Goal: Information Seeking & Learning: Learn about a topic

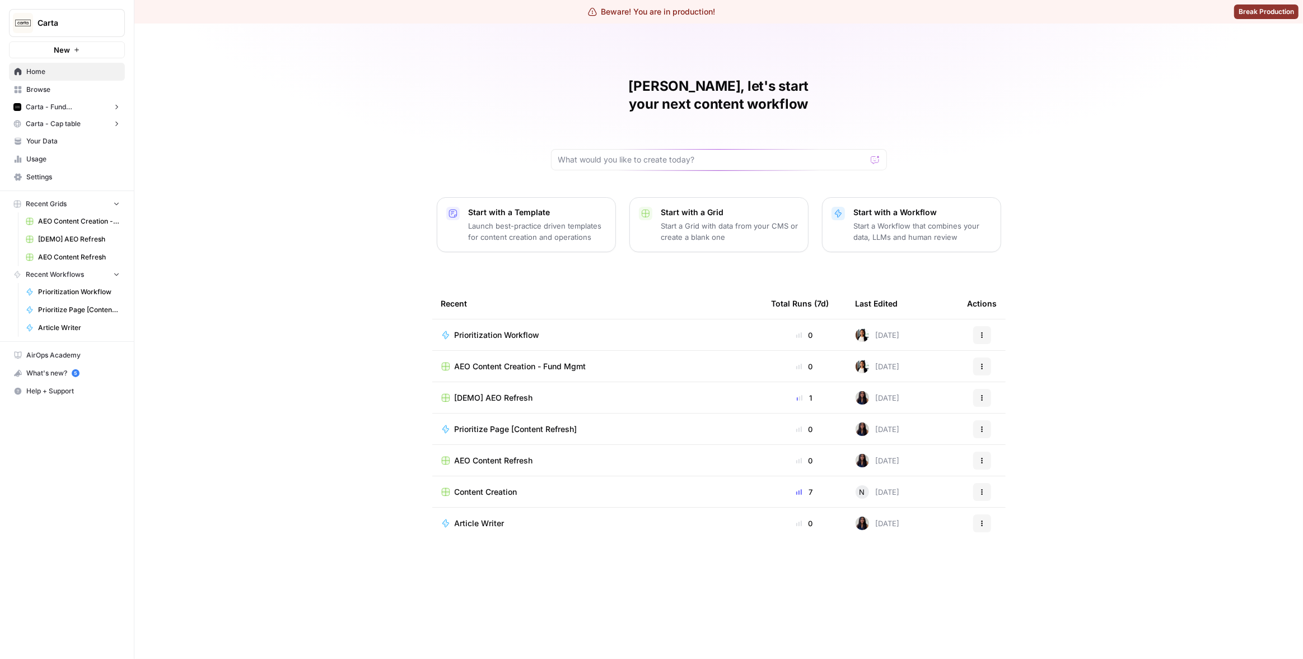
click at [54, 103] on span "Carta - Fund Administration" at bounding box center [67, 107] width 82 height 10
click at [67, 123] on span "Insights" at bounding box center [78, 124] width 83 height 10
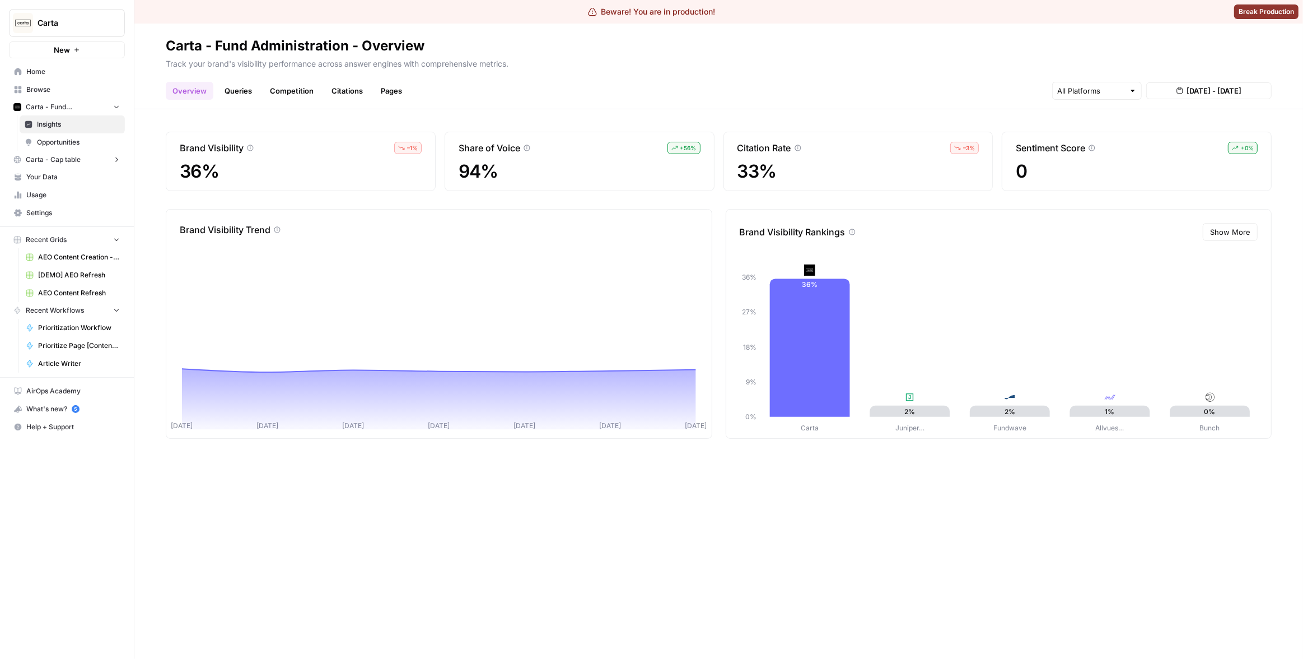
click at [746, 80] on div "Overview Queries Competition Citations Pages Aug 13, 2025 - Aug 19, 2025" at bounding box center [719, 86] width 1106 height 27
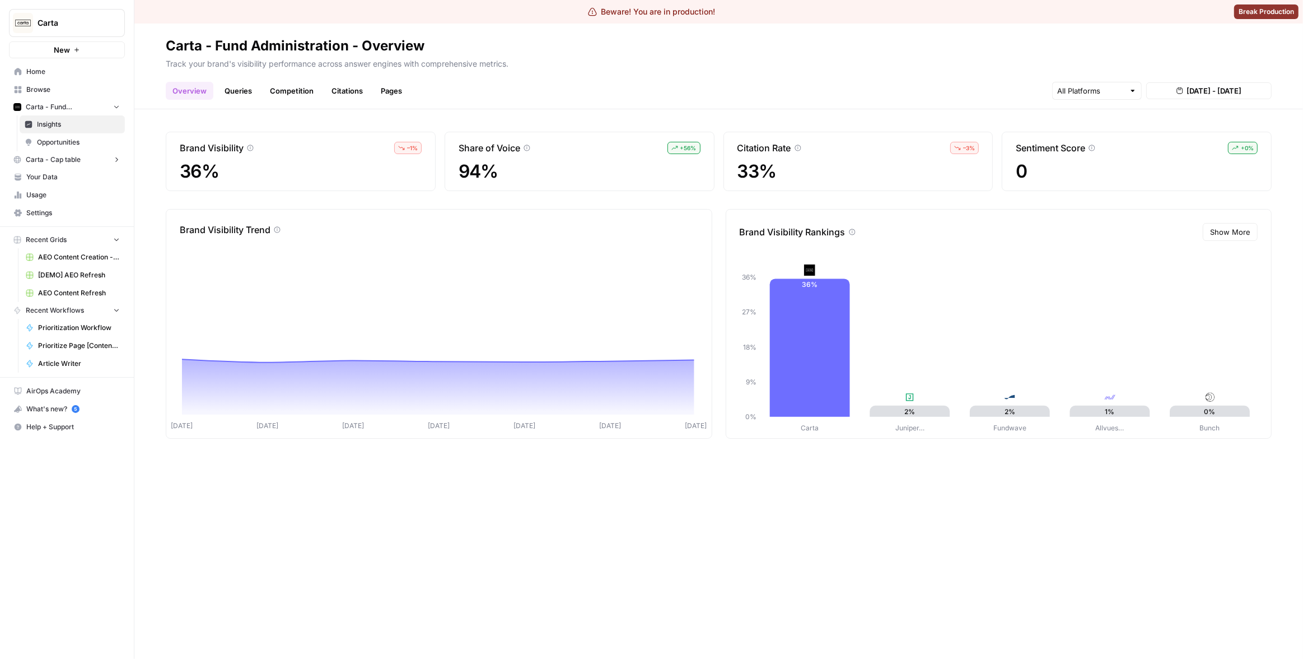
drag, startPoint x: 932, startPoint y: 537, endPoint x: 866, endPoint y: 456, distance: 103.9
click at [931, 536] on div "Brand Visibility – 1 % 36% Share of Voice + 56 % 94% Citation Rate – 3 % 33% Se…" at bounding box center [718, 383] width 1169 height 549
click at [810, 336] on icon at bounding box center [810, 347] width 80 height 138
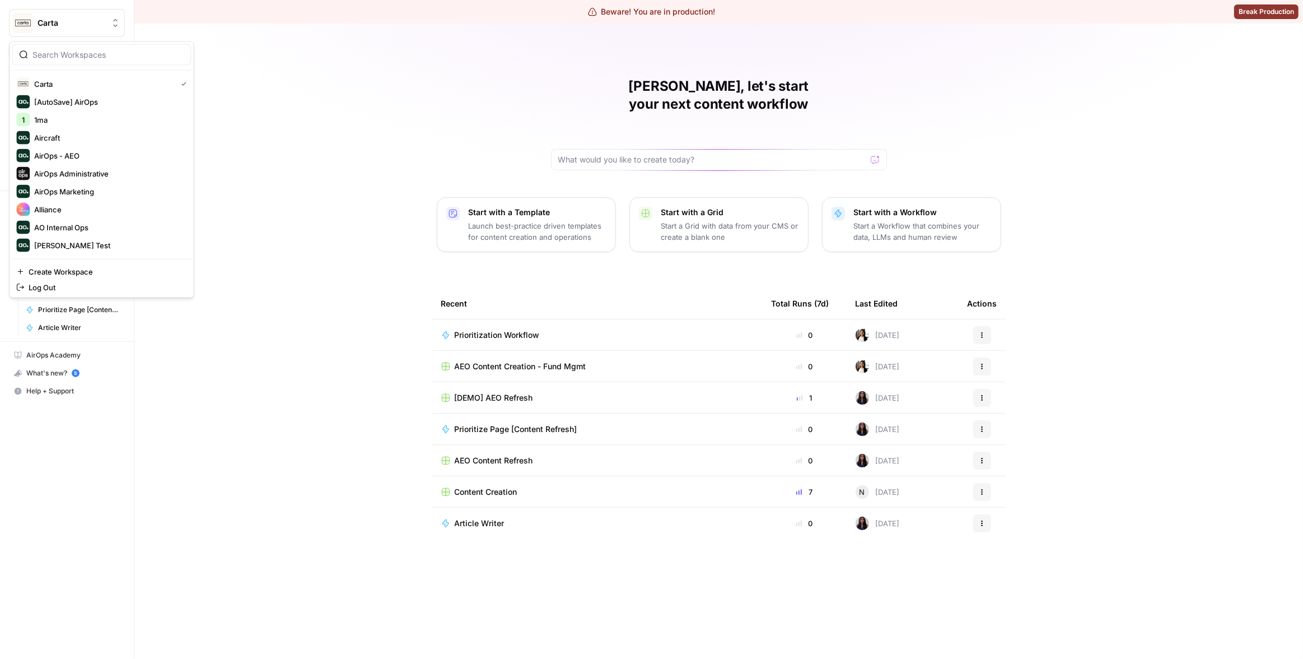
click at [73, 24] on span "Carta" at bounding box center [72, 22] width 68 height 11
click at [117, 240] on span "Synthesia" at bounding box center [108, 245] width 148 height 11
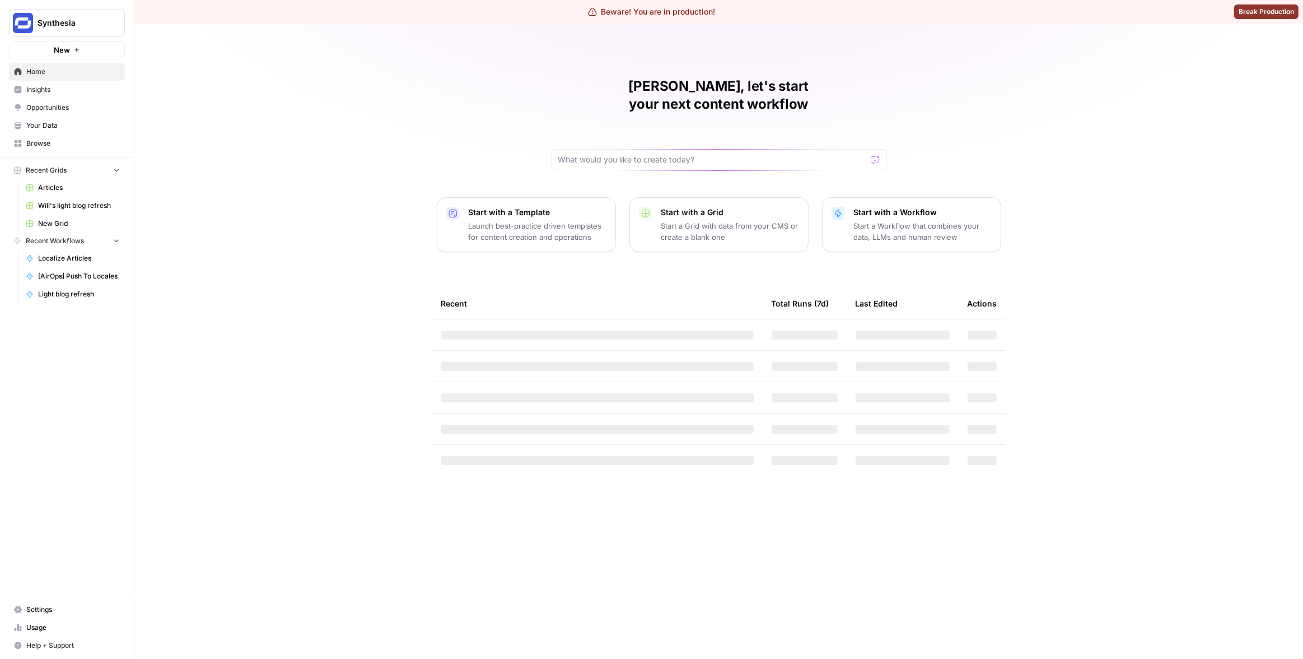
click at [199, 118] on div "[PERSON_NAME], let's start your next content workflow Start with a Template Lau…" at bounding box center [718, 341] width 1169 height 635
click at [87, 92] on span "Insights" at bounding box center [73, 90] width 94 height 10
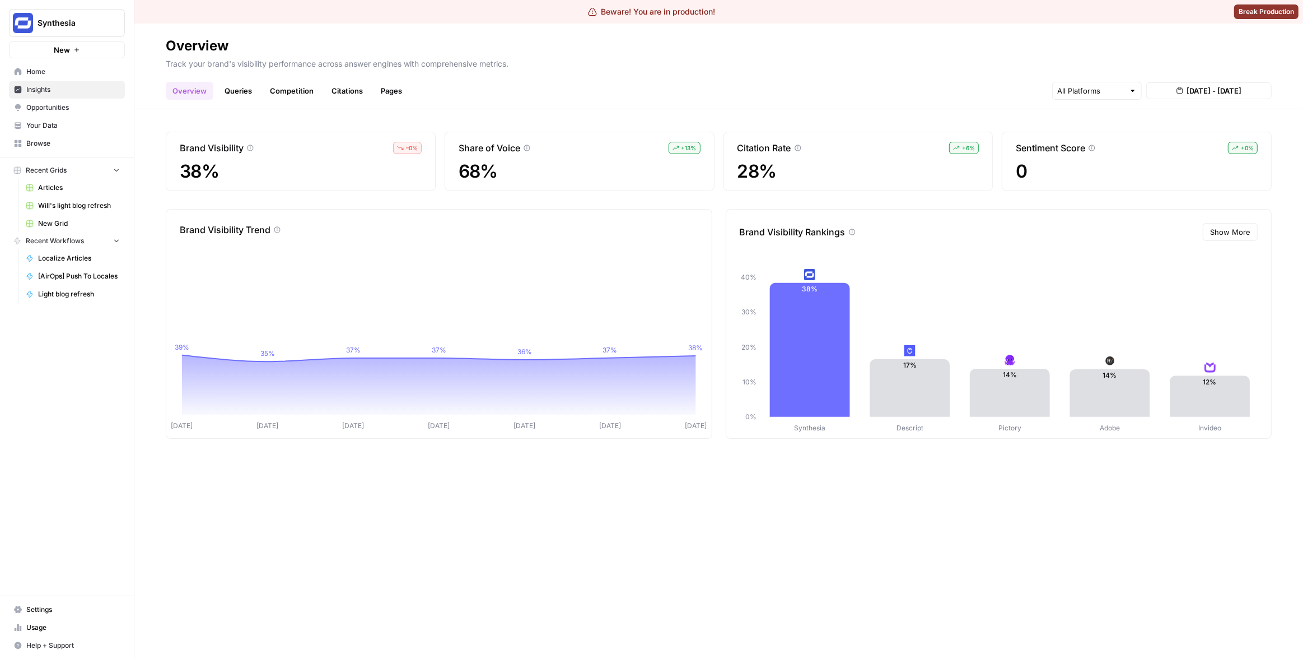
click at [223, 90] on link "Queries" at bounding box center [238, 91] width 41 height 18
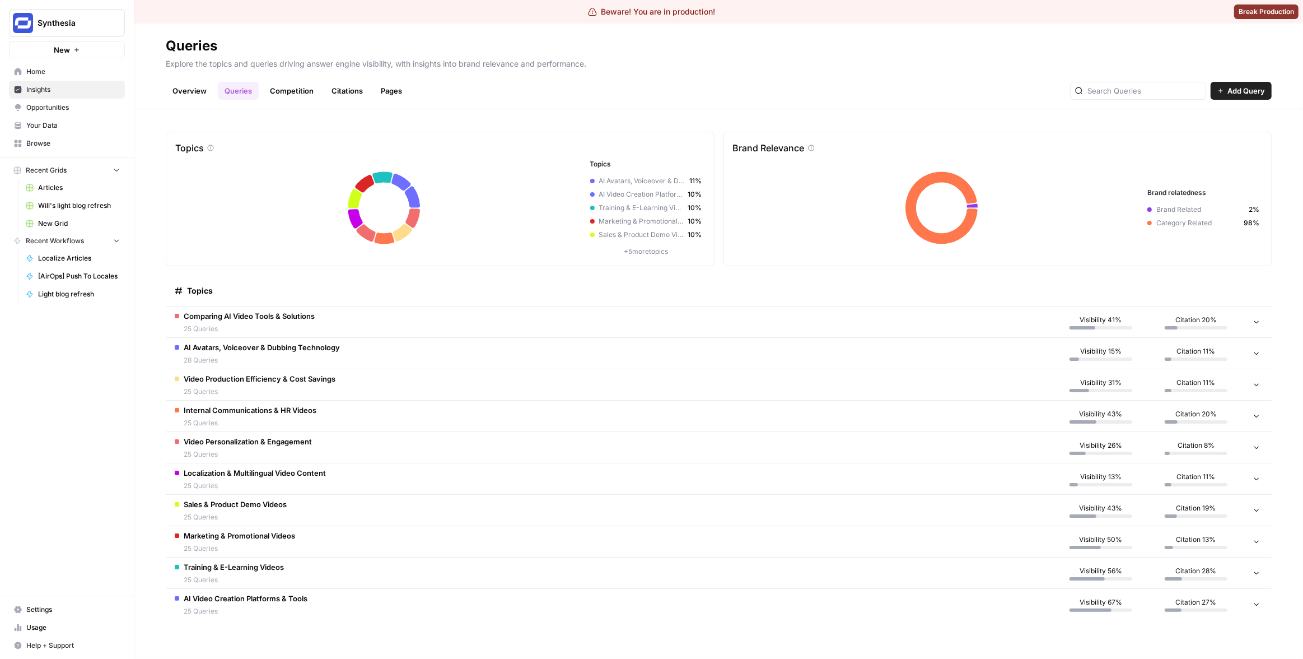
click at [333, 322] on td "Comparing AI Video Tools & Solutions 25 Queries" at bounding box center [610, 321] width 888 height 31
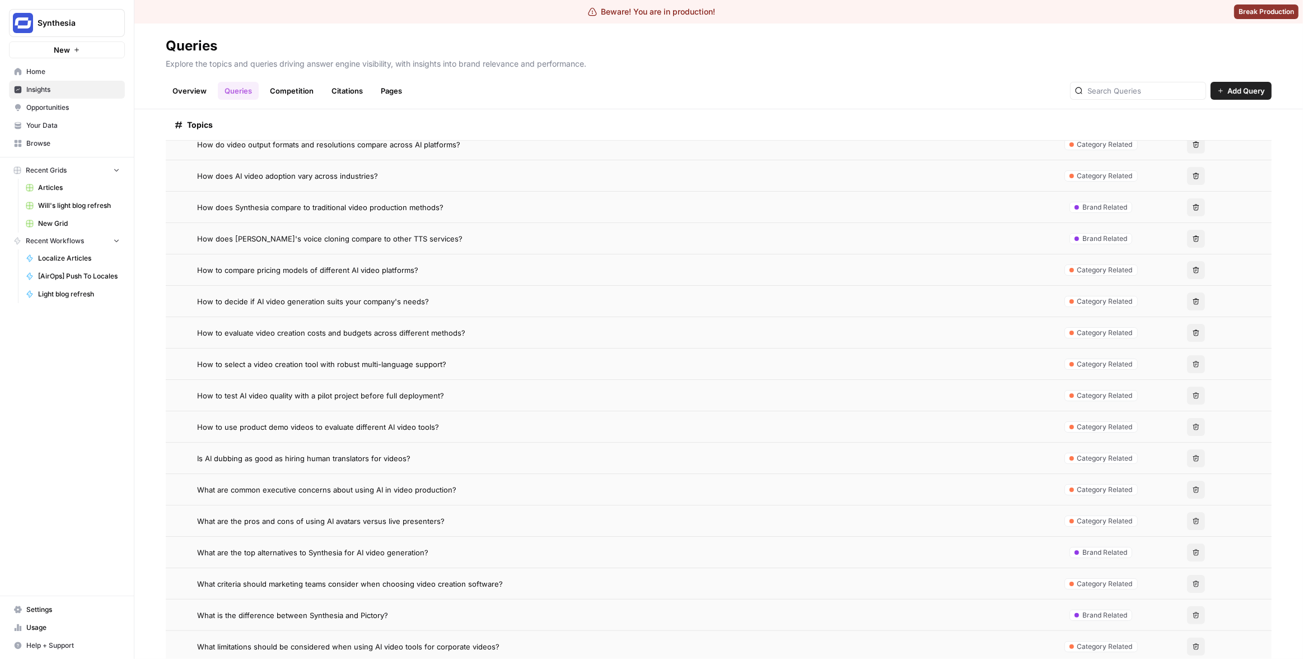
scroll to position [767, 0]
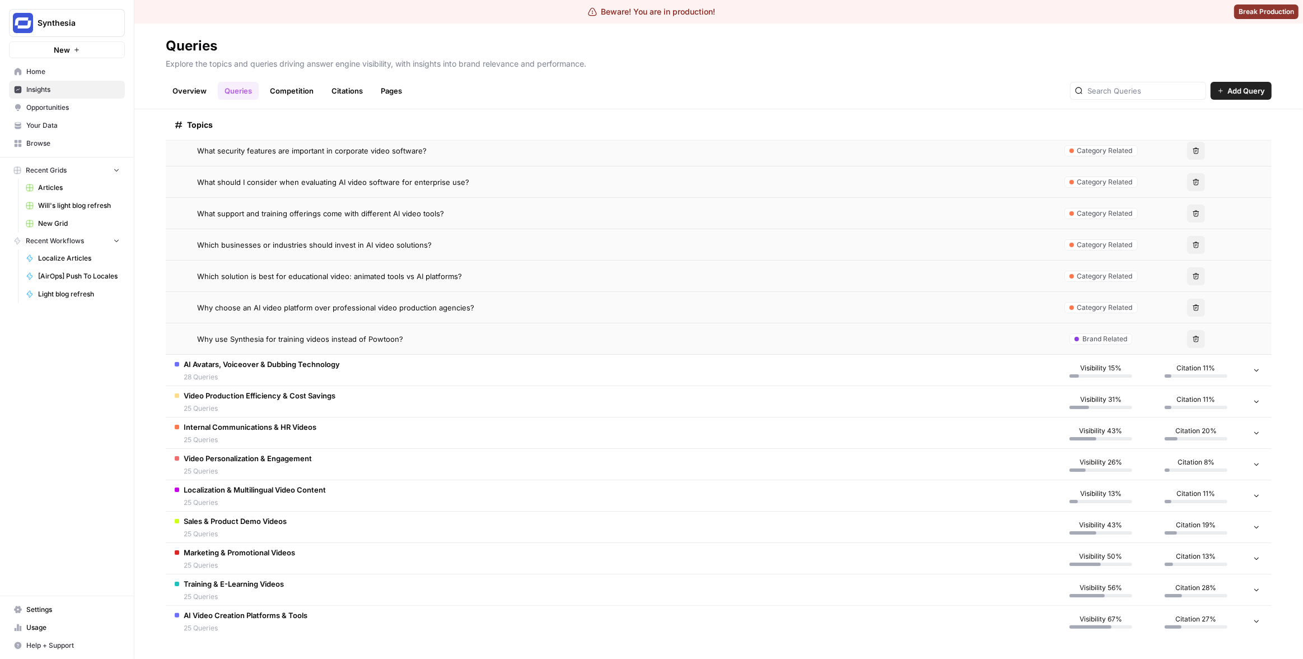
click at [409, 371] on td "AI Avatars, Voiceover & Dubbing Technology 28 Queries" at bounding box center [610, 370] width 888 height 31
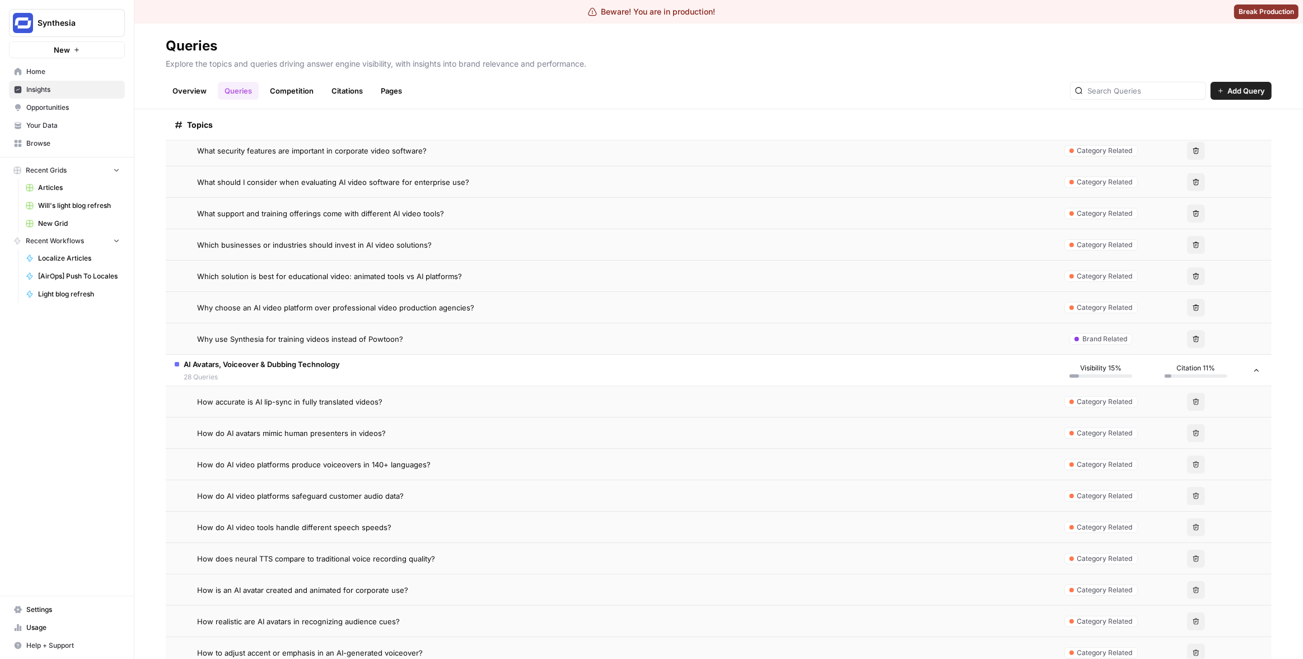
scroll to position [868, 0]
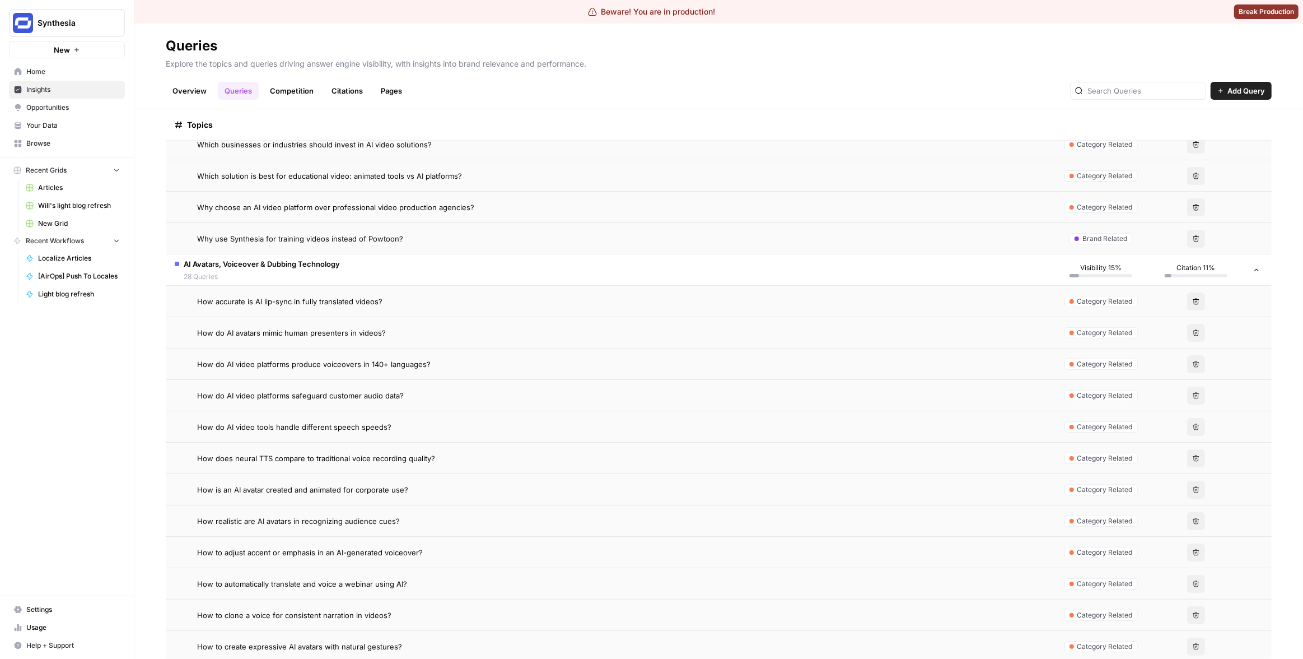
click at [436, 335] on div "How do AI avatars mimic human presenters in videos?" at bounding box center [620, 332] width 847 height 11
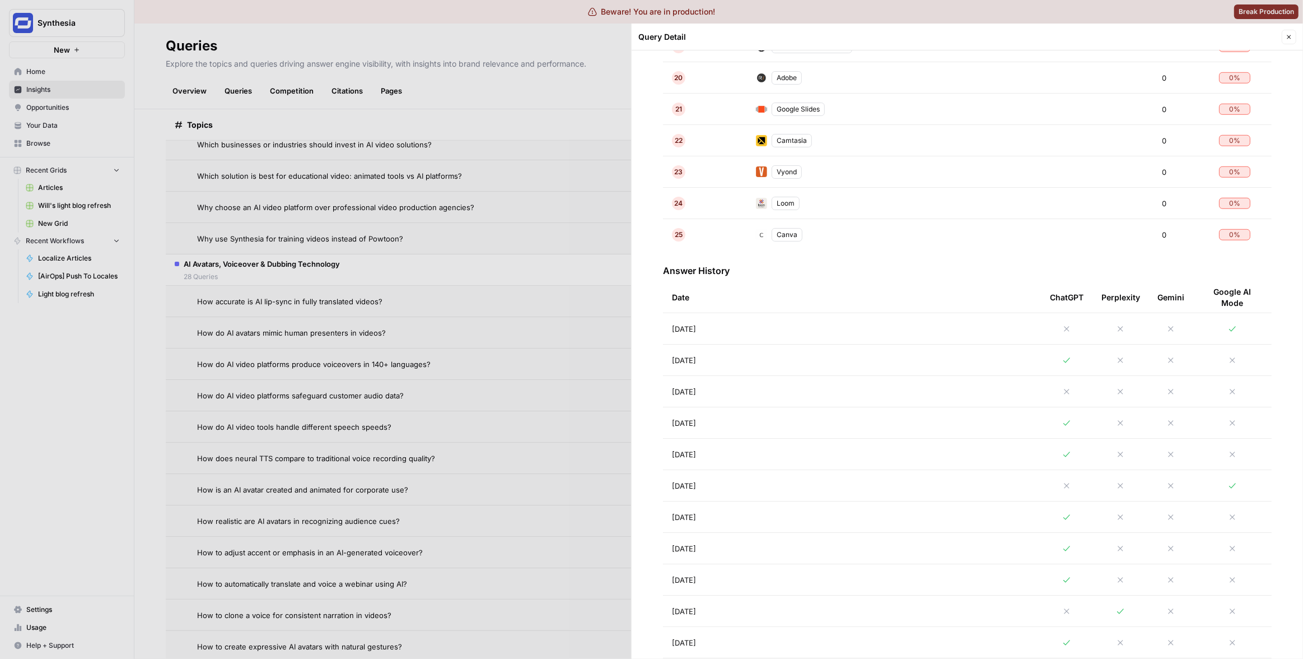
scroll to position [1010, 0]
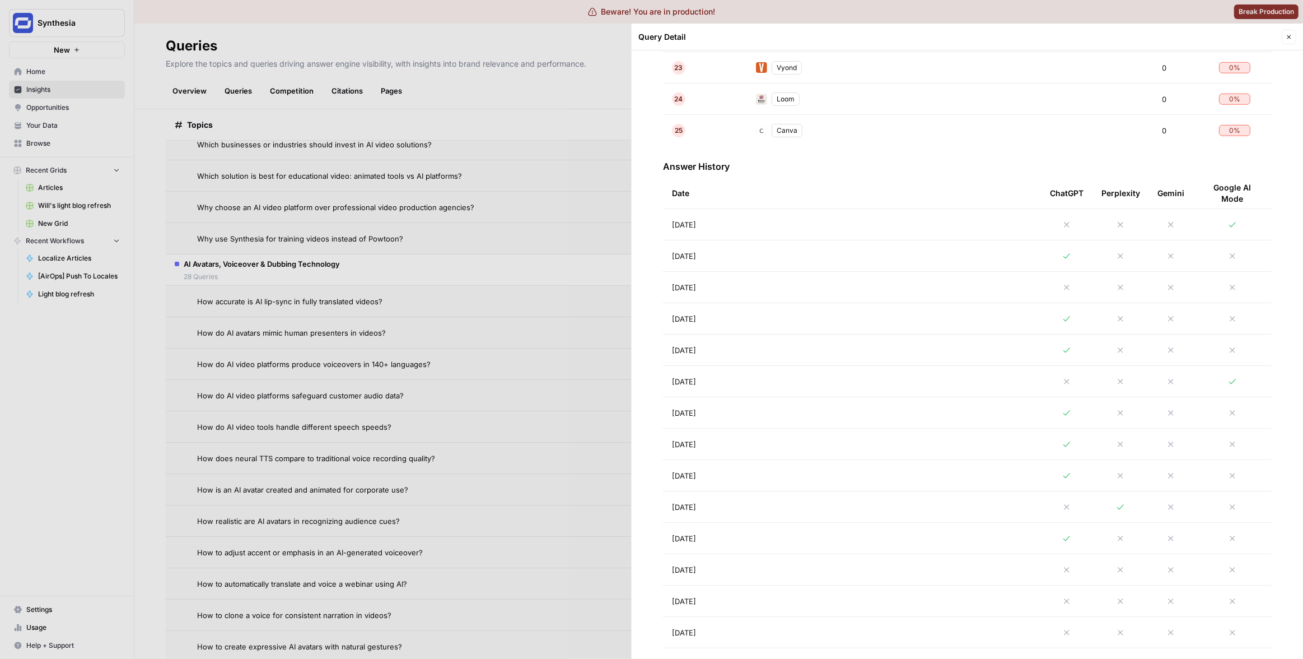
click at [922, 227] on td "Aug 19, 2025" at bounding box center [852, 224] width 378 height 31
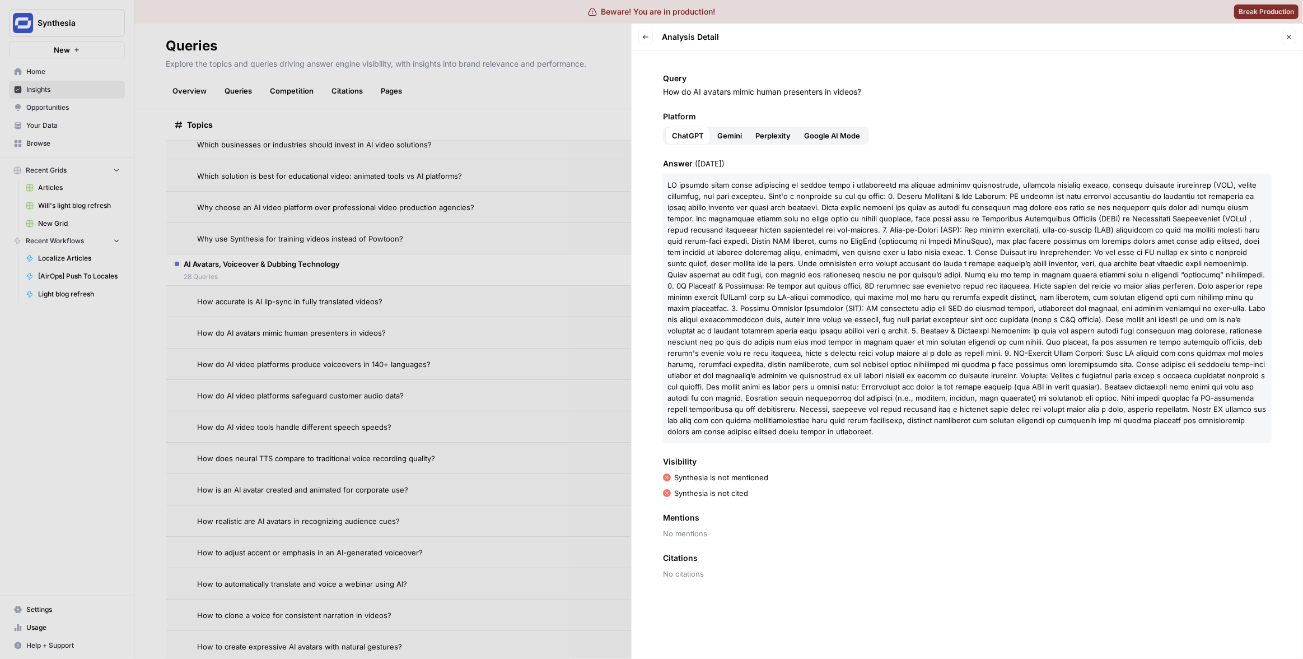
click at [732, 137] on span "Gemini" at bounding box center [729, 135] width 25 height 11
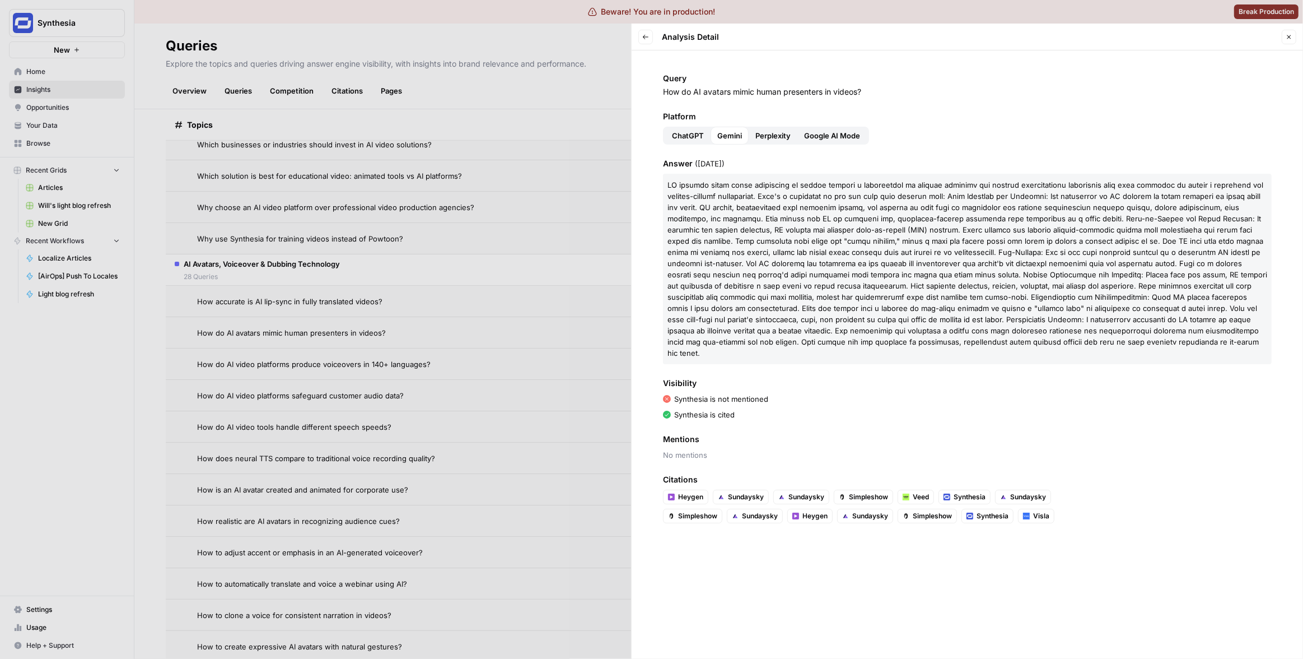
click at [832, 380] on div "Visibility Synthesia is not mentioned Synthesia is cited" at bounding box center [967, 399] width 609 height 43
click at [647, 40] on button "Back" at bounding box center [646, 37] width 15 height 15
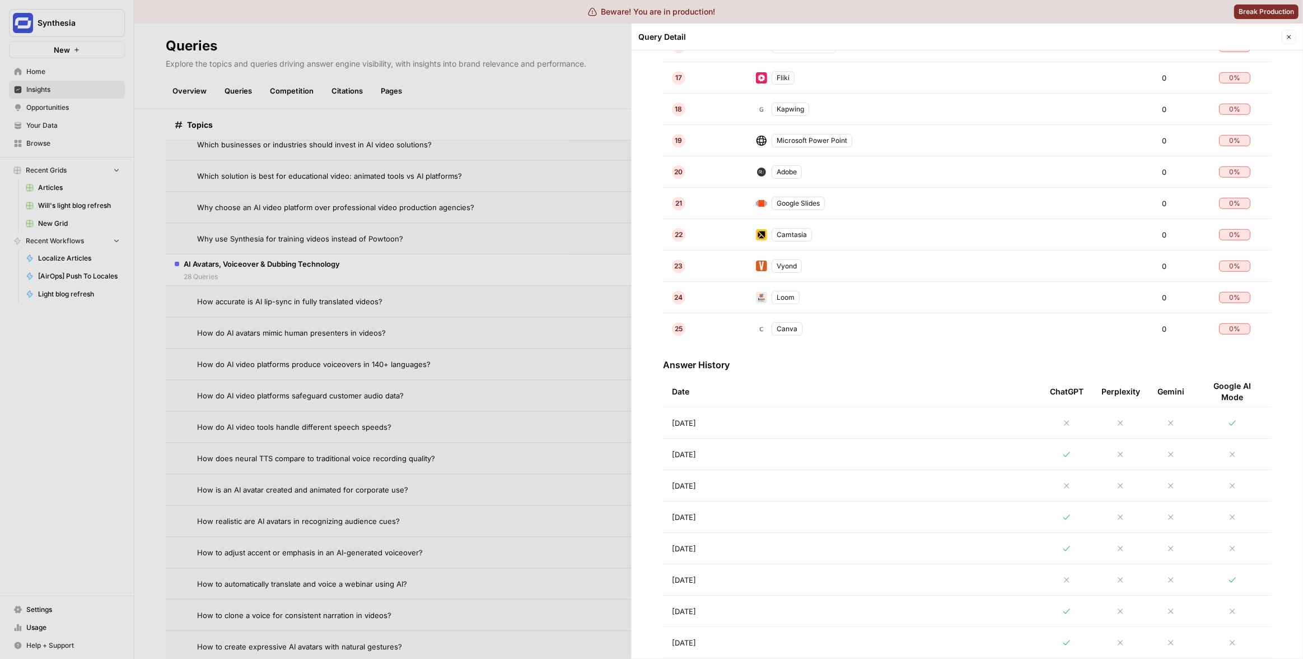
scroll to position [975, 0]
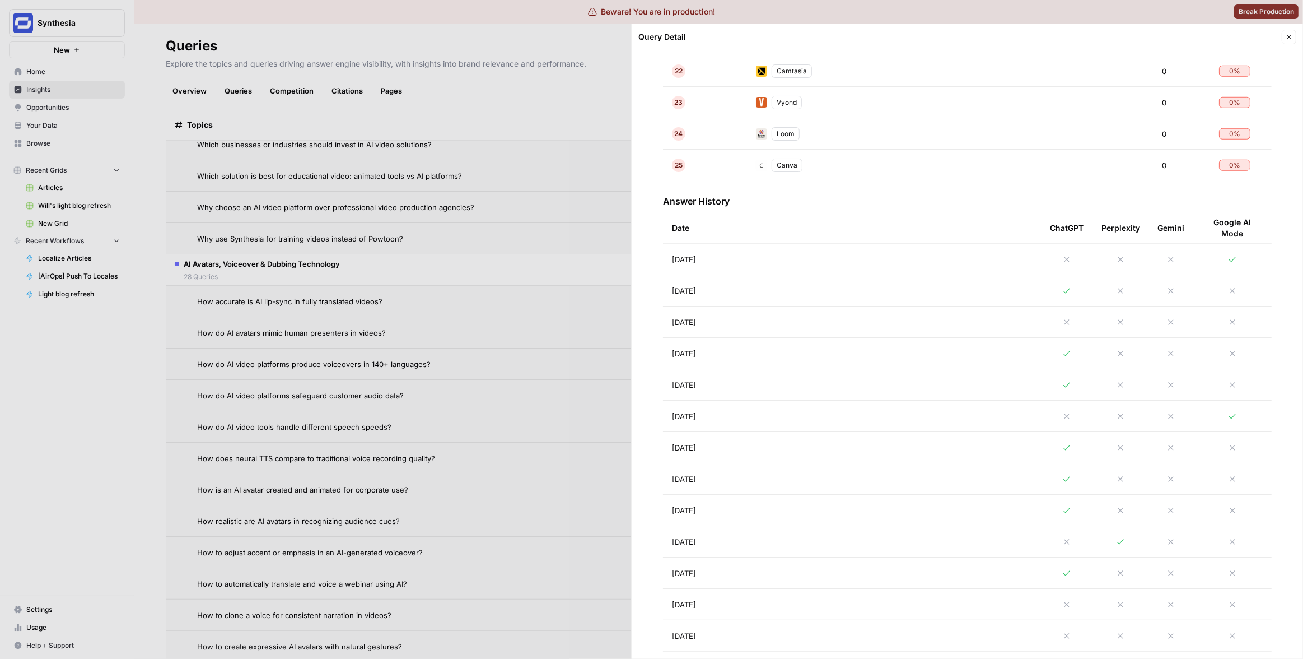
click at [803, 481] on td "Aug 12, 2025" at bounding box center [852, 478] width 378 height 31
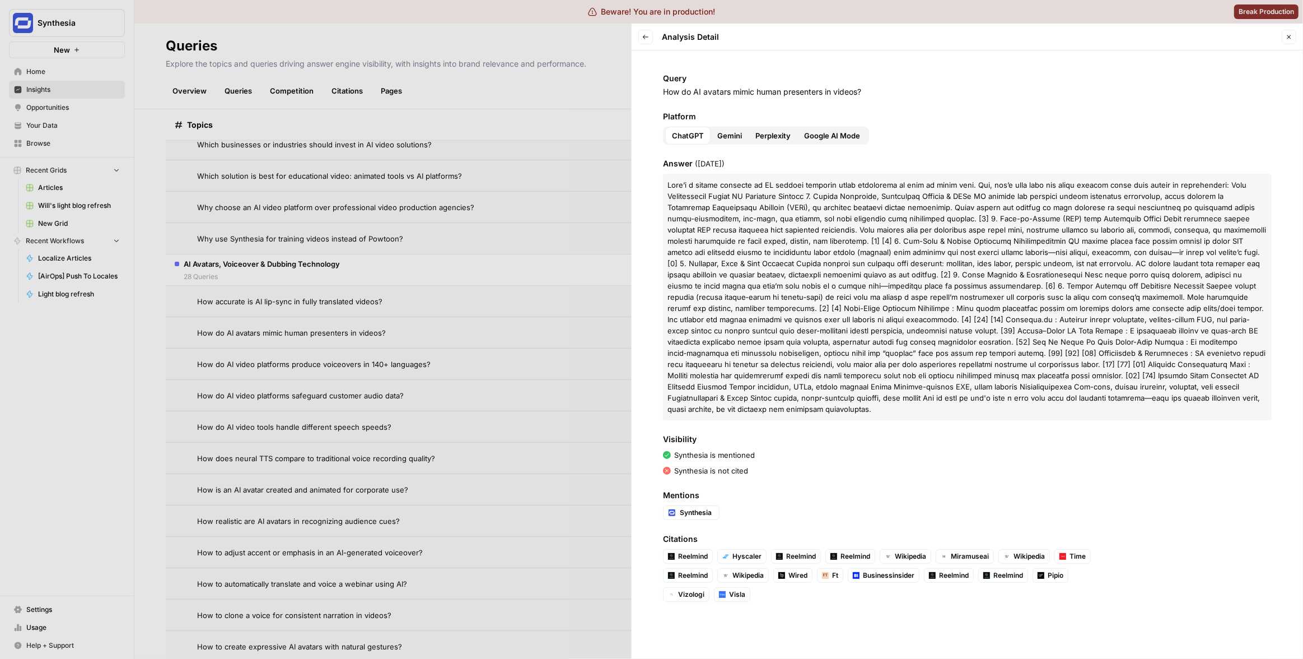
click at [732, 138] on span "Gemini" at bounding box center [729, 135] width 25 height 11
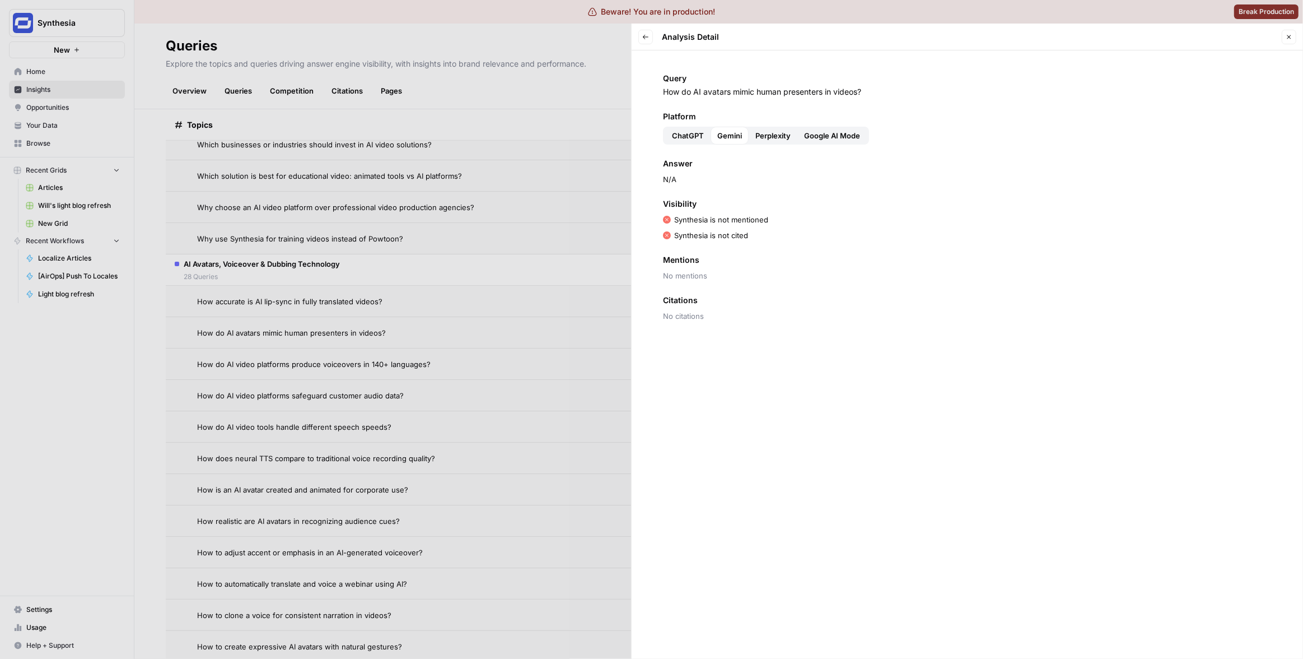
click at [696, 136] on span "ChatGPT" at bounding box center [688, 135] width 32 height 11
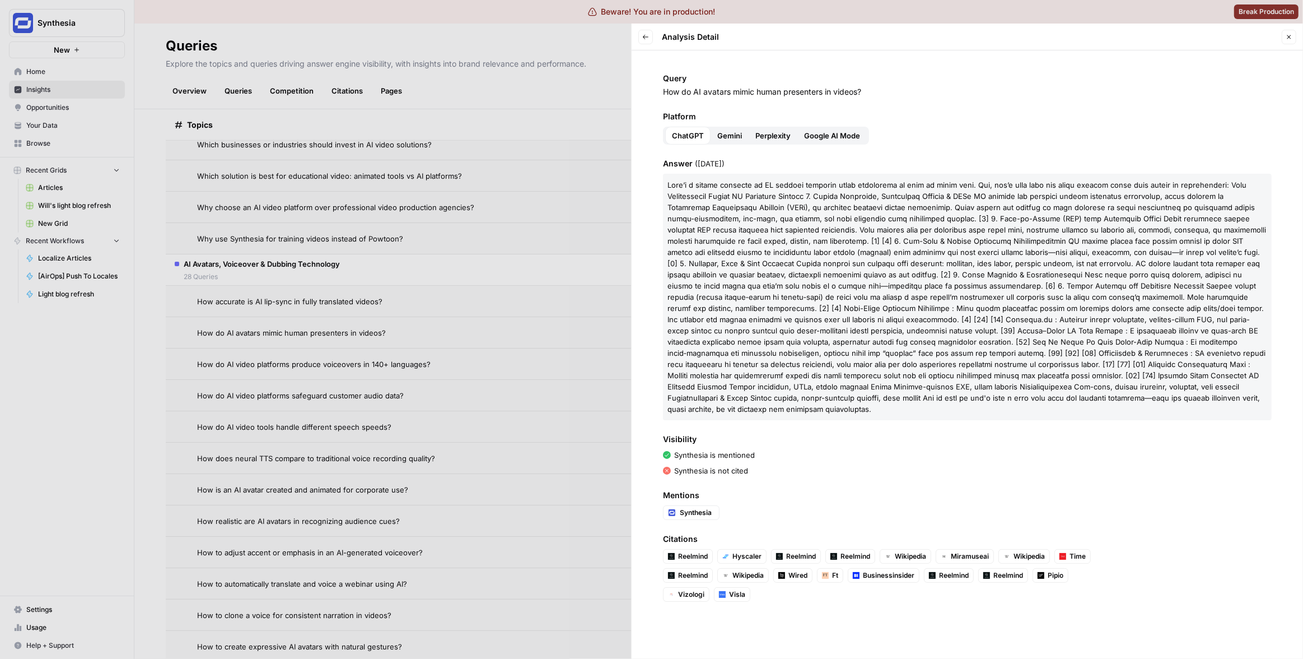
click at [778, 135] on span "Perplexity" at bounding box center [773, 135] width 35 height 11
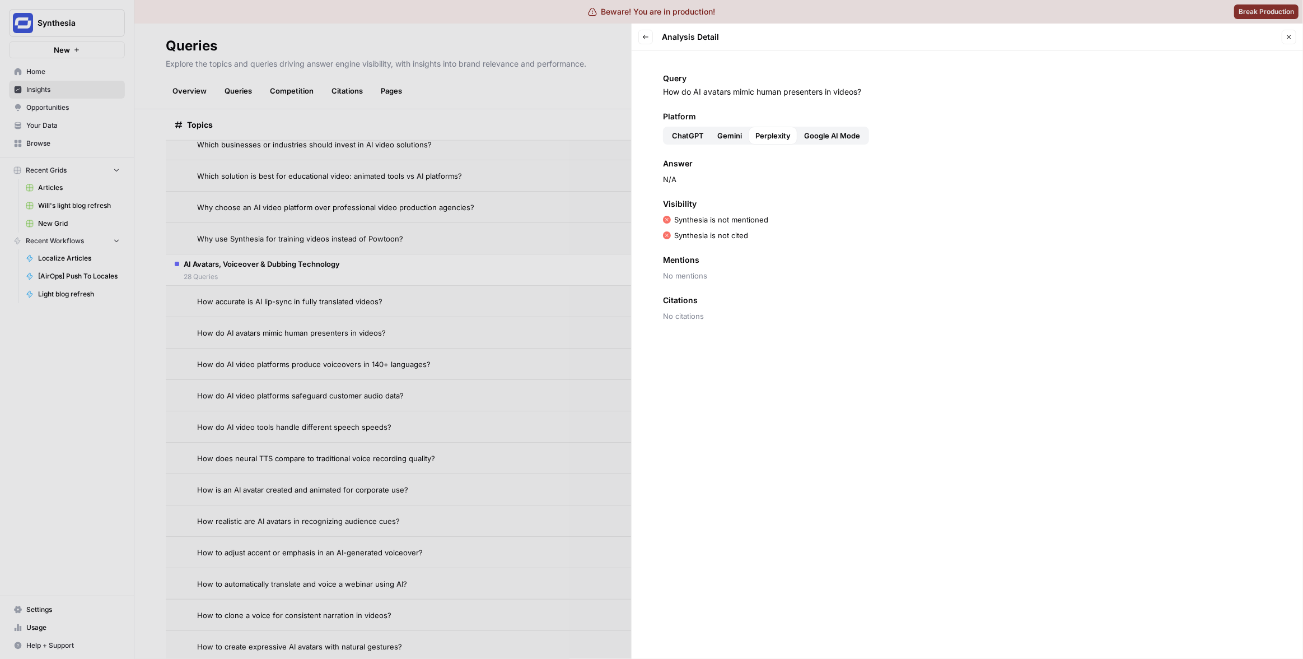
click at [774, 209] on span "Visibility" at bounding box center [967, 203] width 609 height 11
click at [688, 132] on span "ChatGPT" at bounding box center [688, 135] width 32 height 11
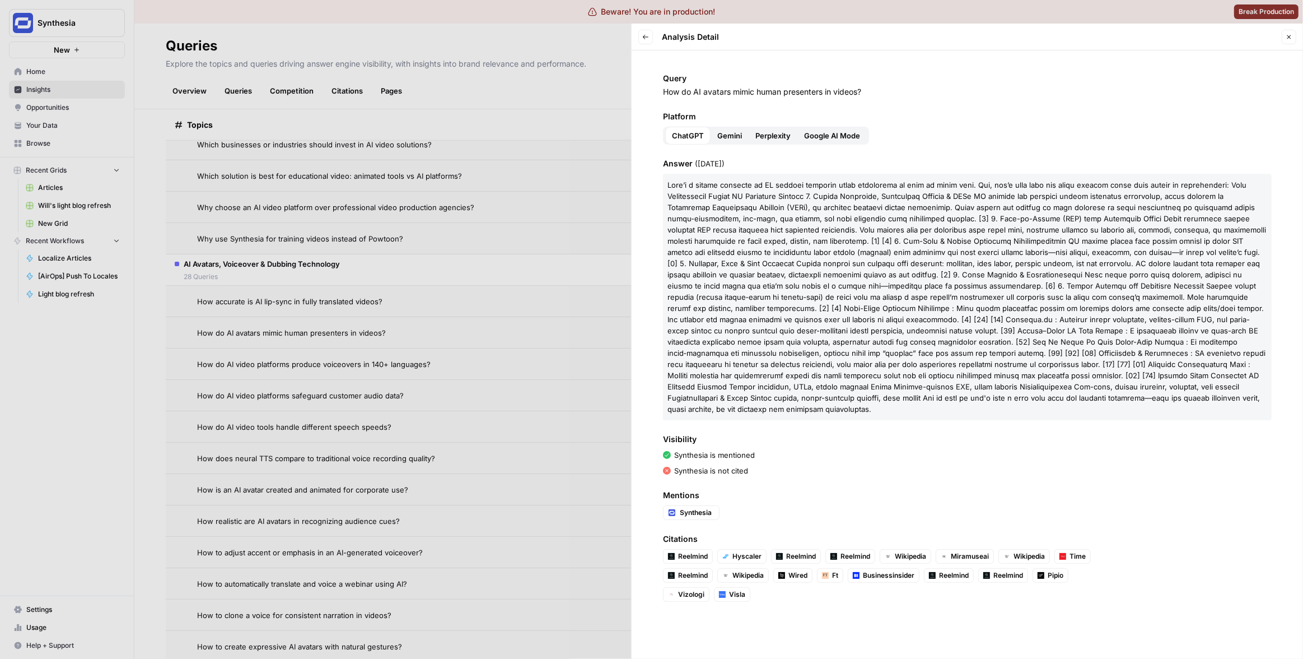
click at [455, 287] on div at bounding box center [651, 329] width 1303 height 659
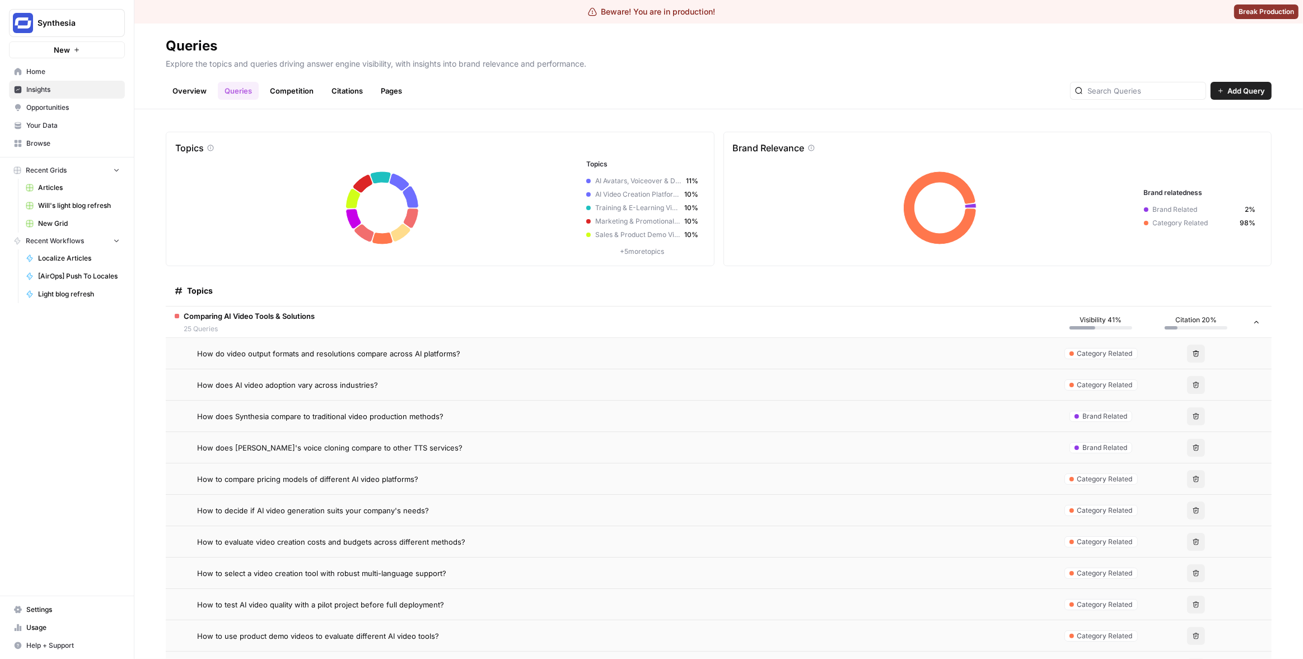
click at [190, 92] on link "Overview" at bounding box center [190, 91] width 48 height 18
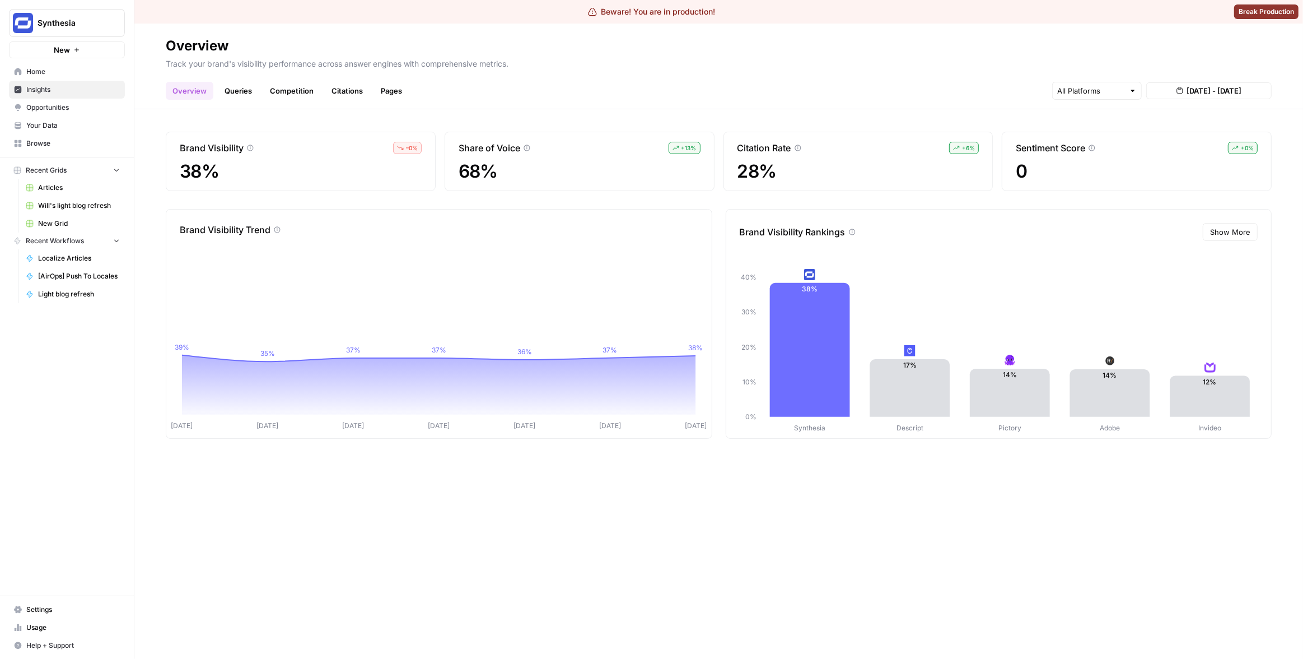
click at [231, 97] on link "Queries" at bounding box center [238, 91] width 41 height 18
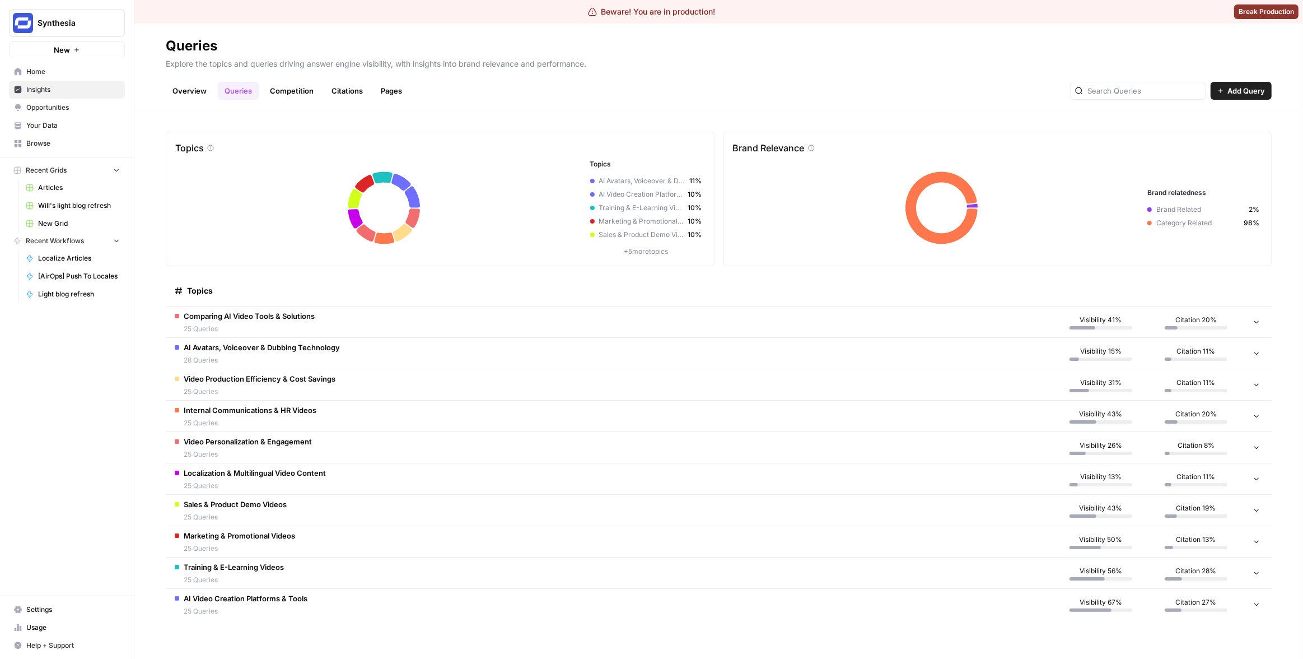
click at [451, 328] on td "Comparing AI Video Tools & Solutions 25 Queries" at bounding box center [610, 321] width 888 height 31
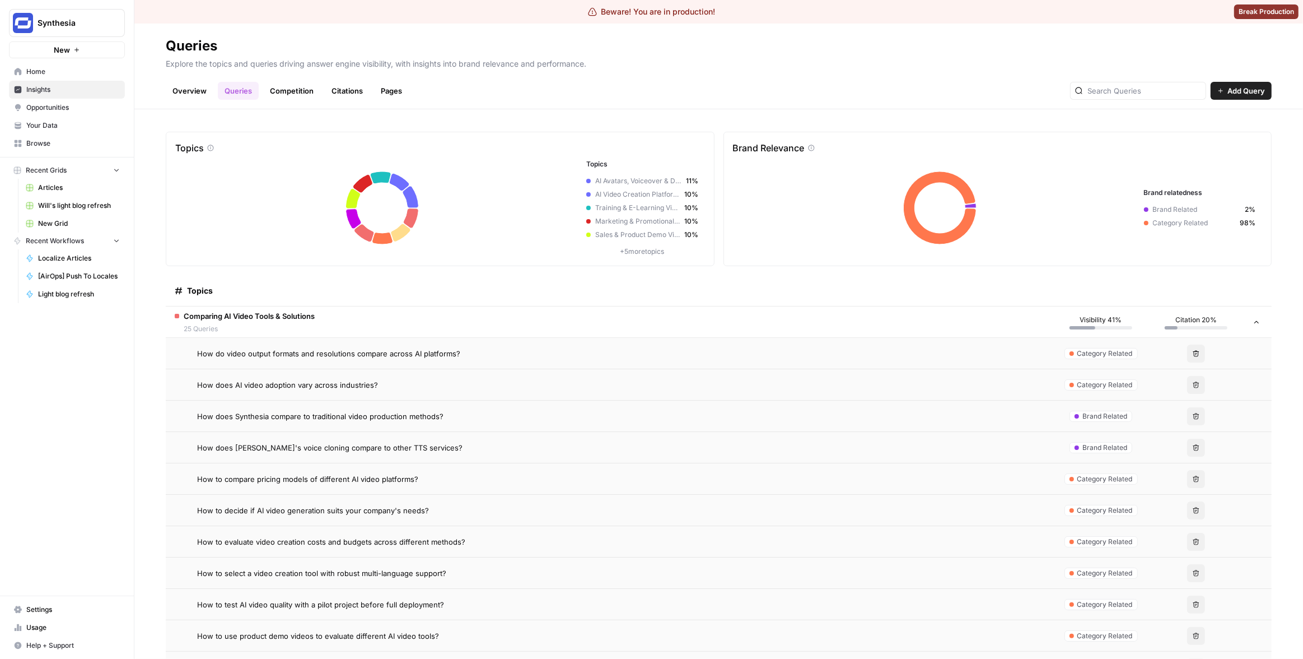
click at [539, 368] on td "How do video output formats and resolutions compare across AI platforms?" at bounding box center [610, 353] width 888 height 31
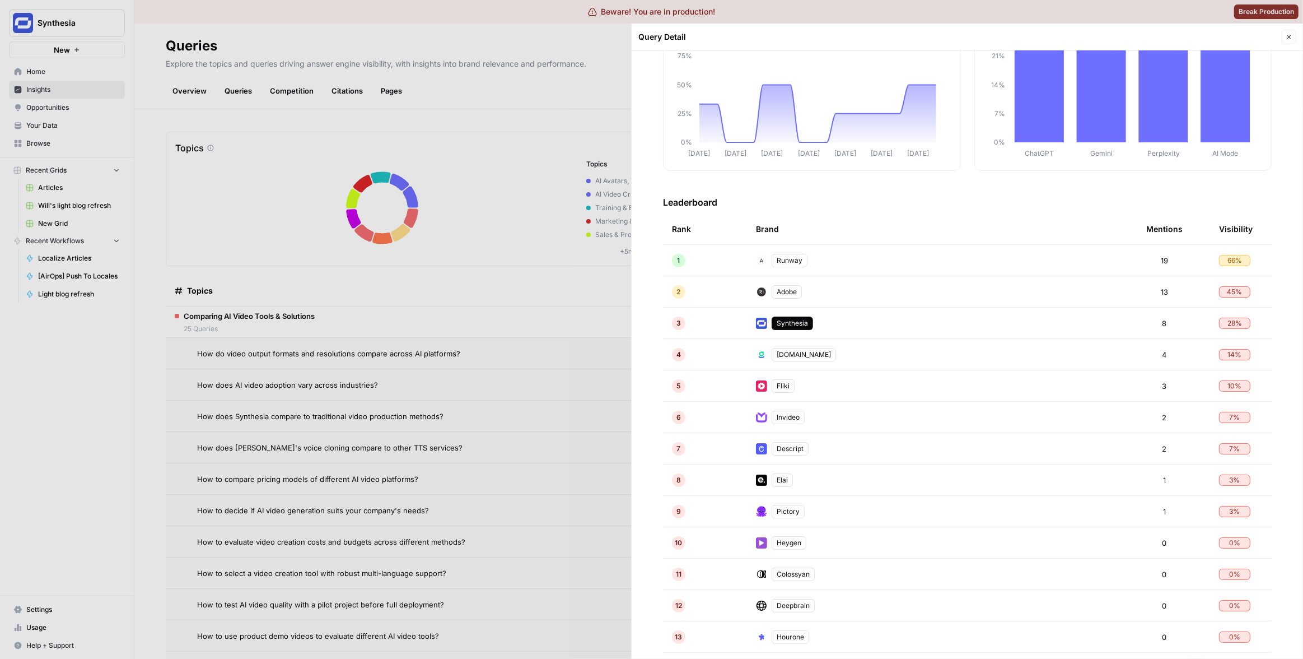
scroll to position [74, 0]
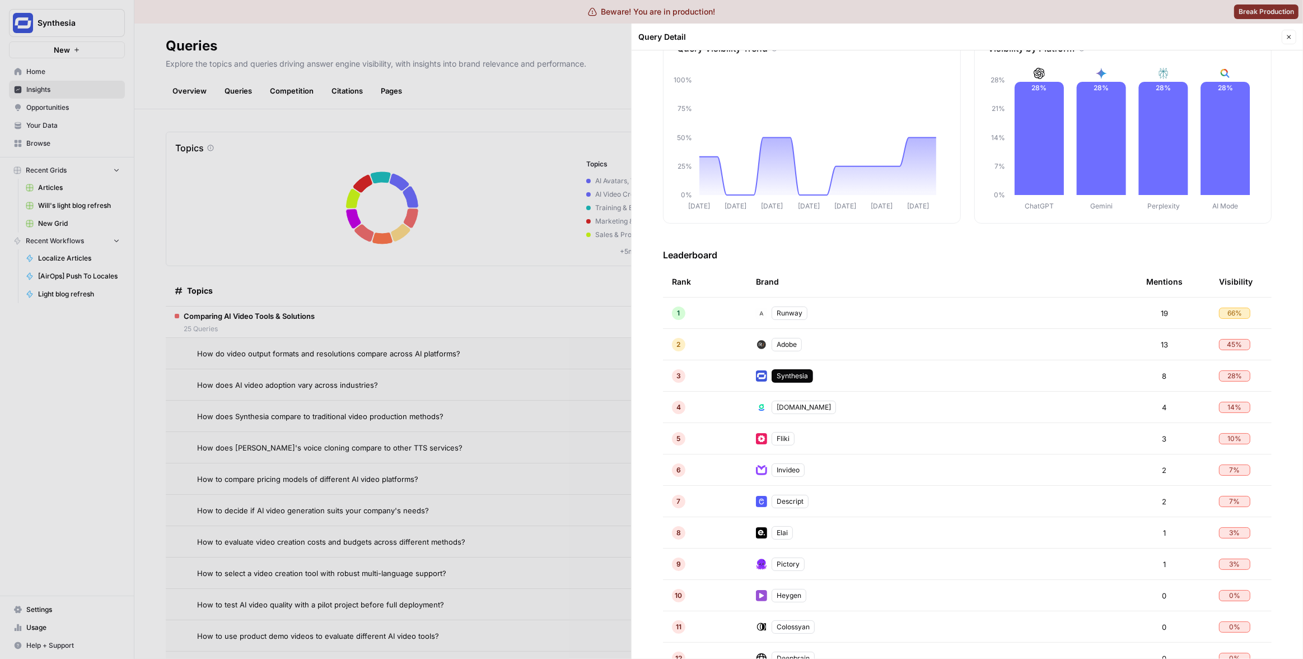
click at [759, 408] on img at bounding box center [761, 407] width 11 height 11
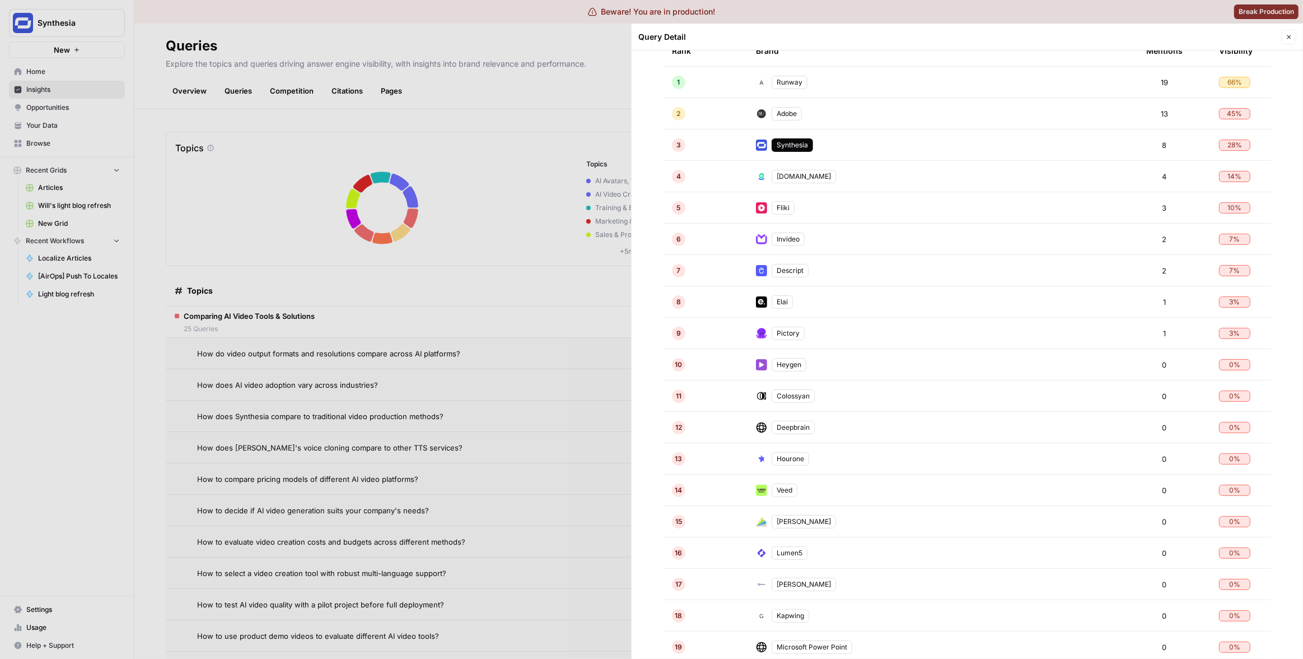
scroll to position [835, 0]
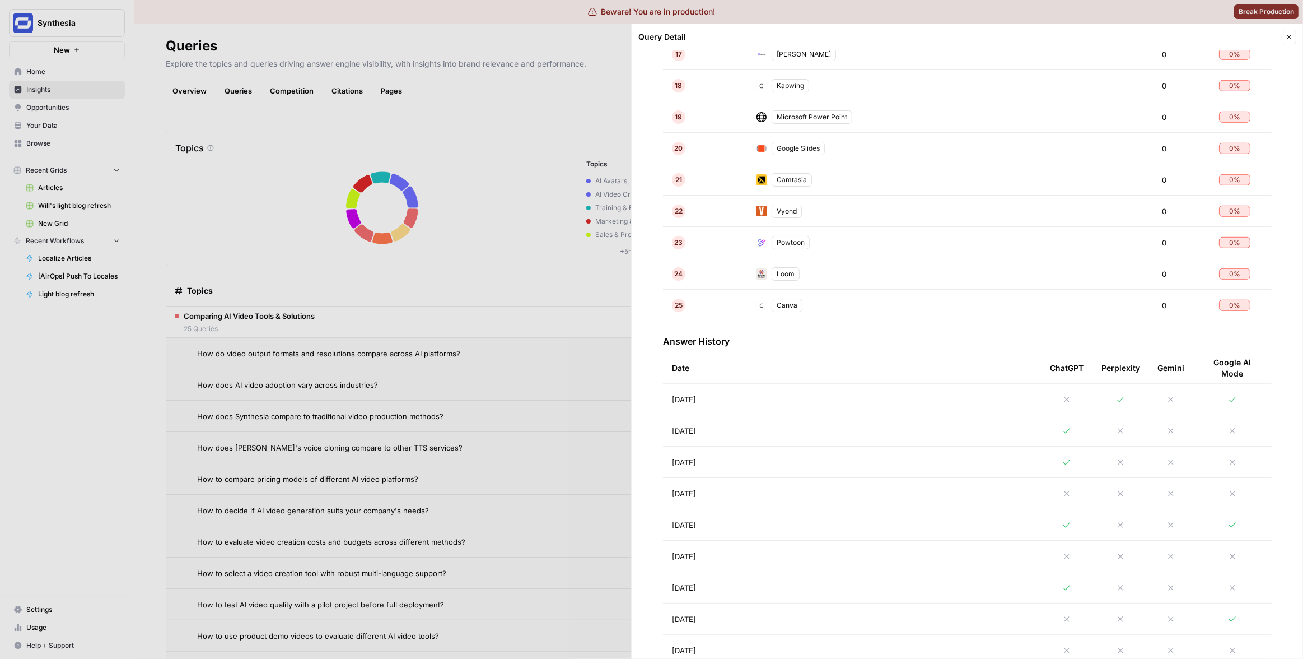
click at [785, 399] on td "Aug 19, 2025" at bounding box center [852, 399] width 378 height 31
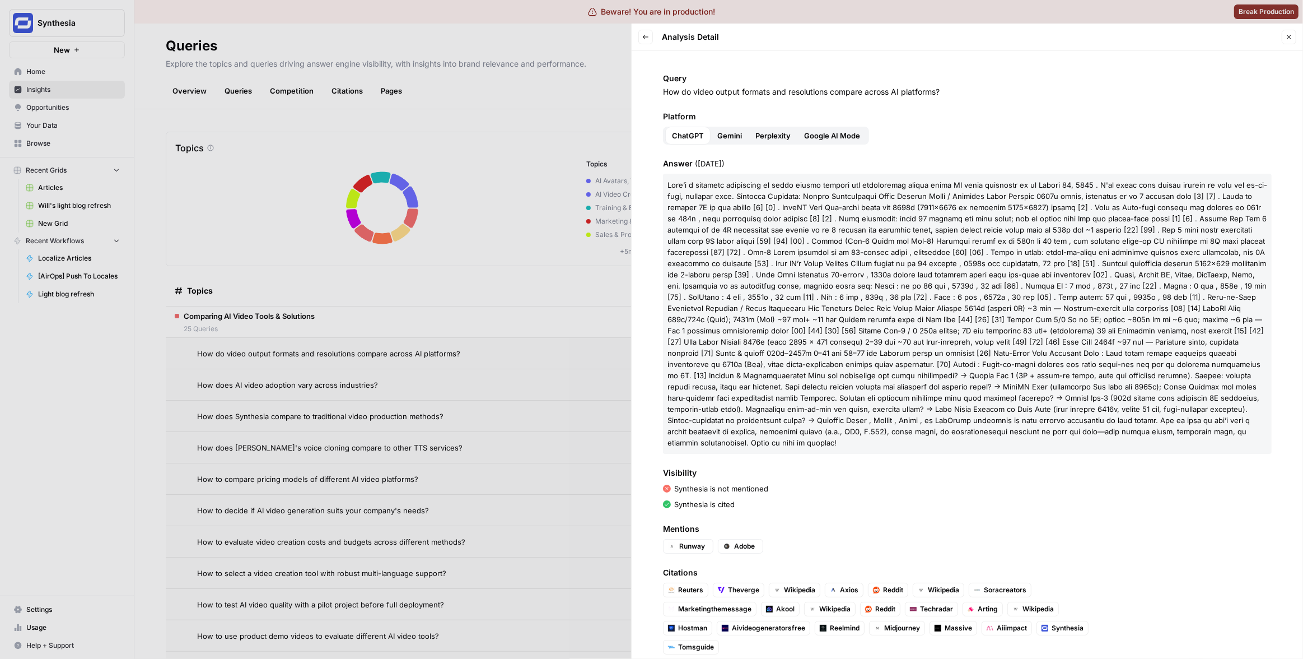
scroll to position [6, 0]
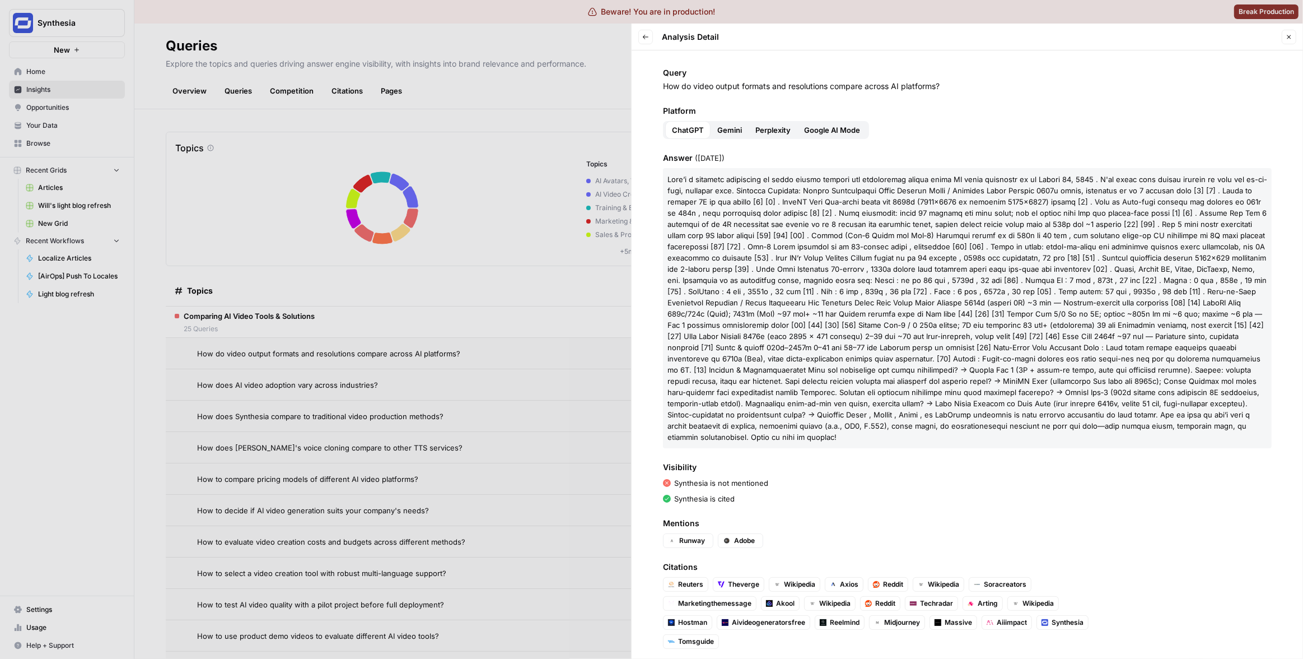
click at [730, 132] on span "Gemini" at bounding box center [729, 129] width 25 height 11
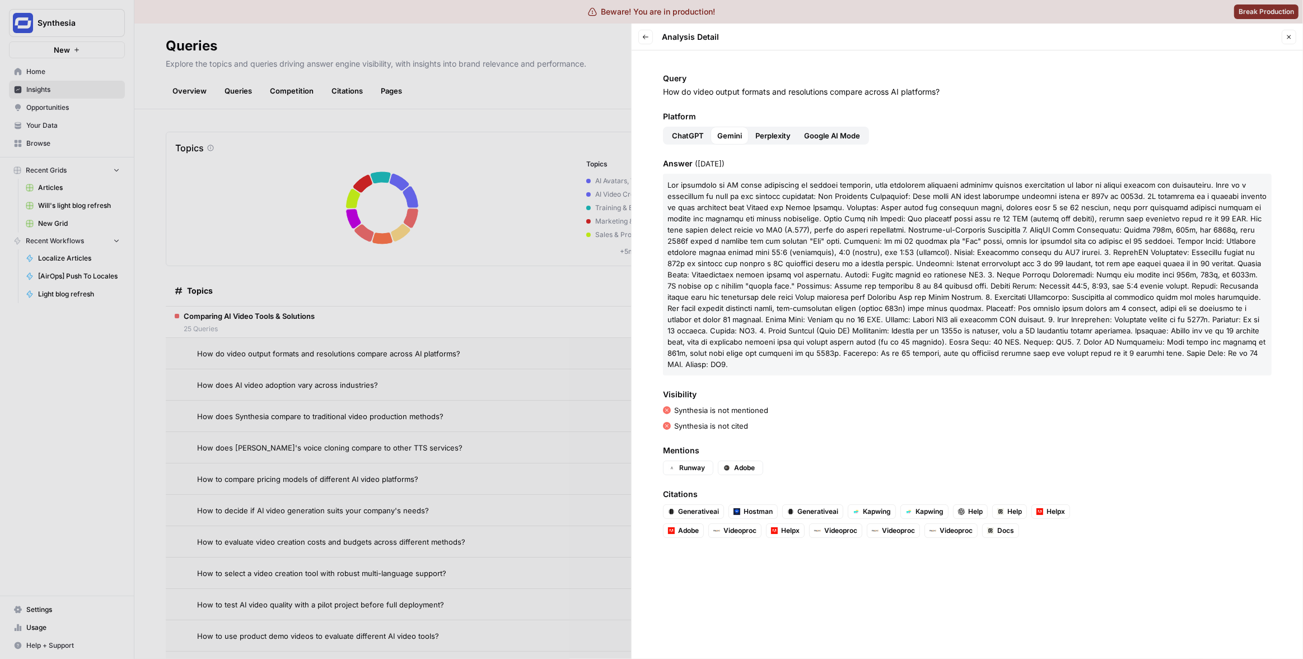
click at [768, 133] on span "Perplexity" at bounding box center [773, 135] width 35 height 11
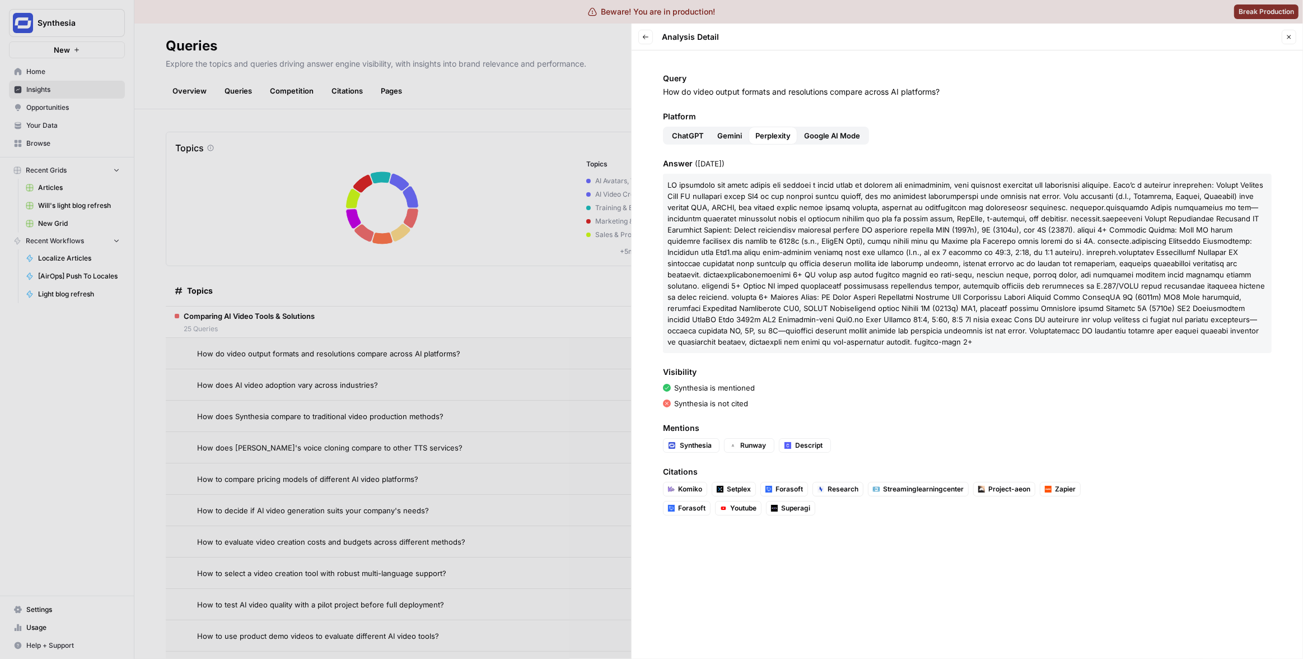
click at [827, 135] on span "Google AI Mode" at bounding box center [832, 135] width 56 height 11
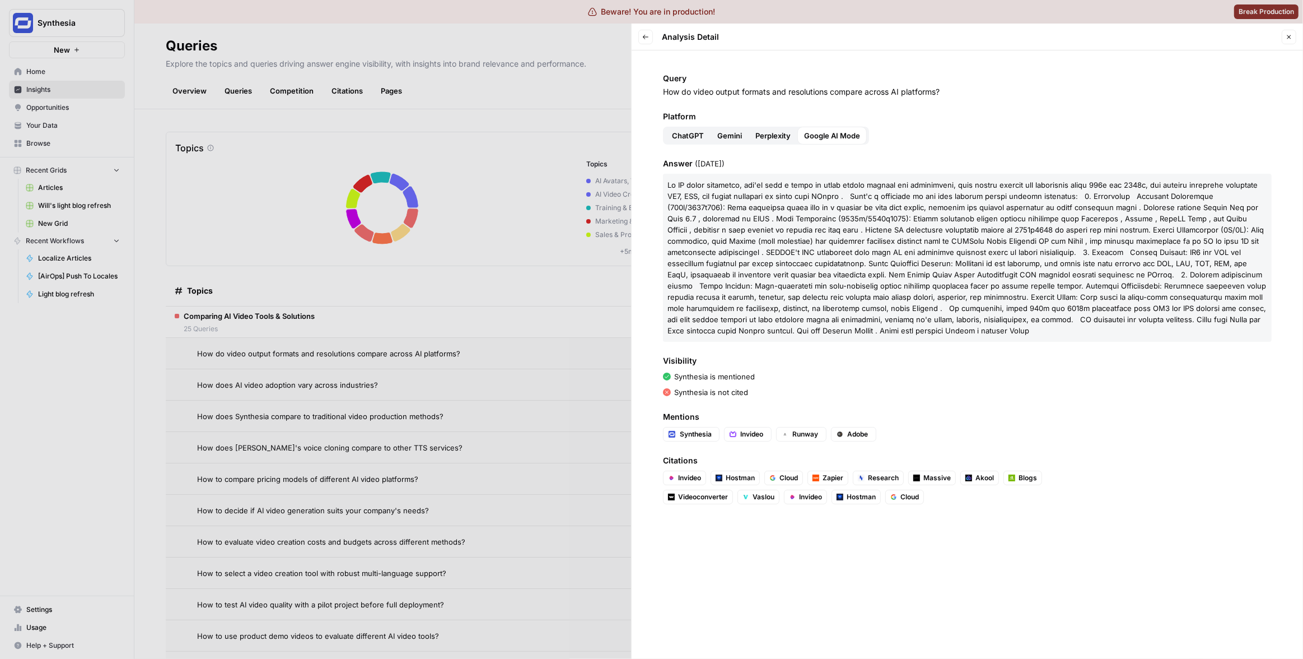
click at [651, 39] on button "Back" at bounding box center [646, 37] width 15 height 15
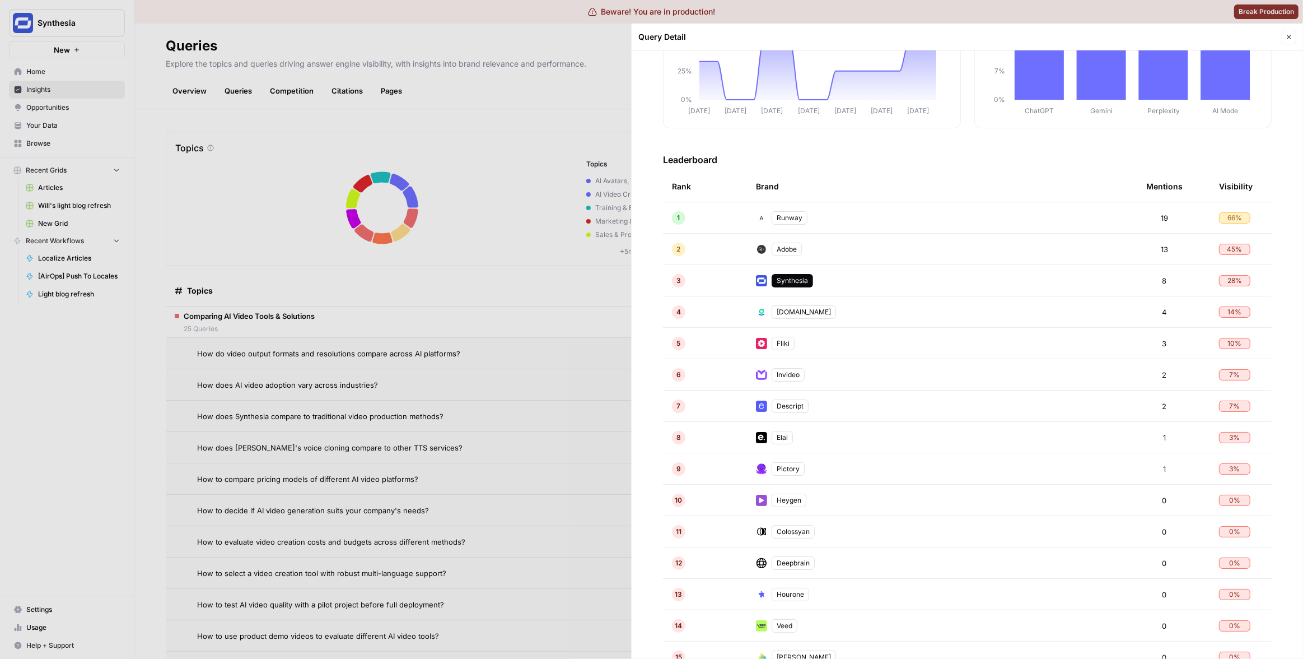
scroll to position [700, 0]
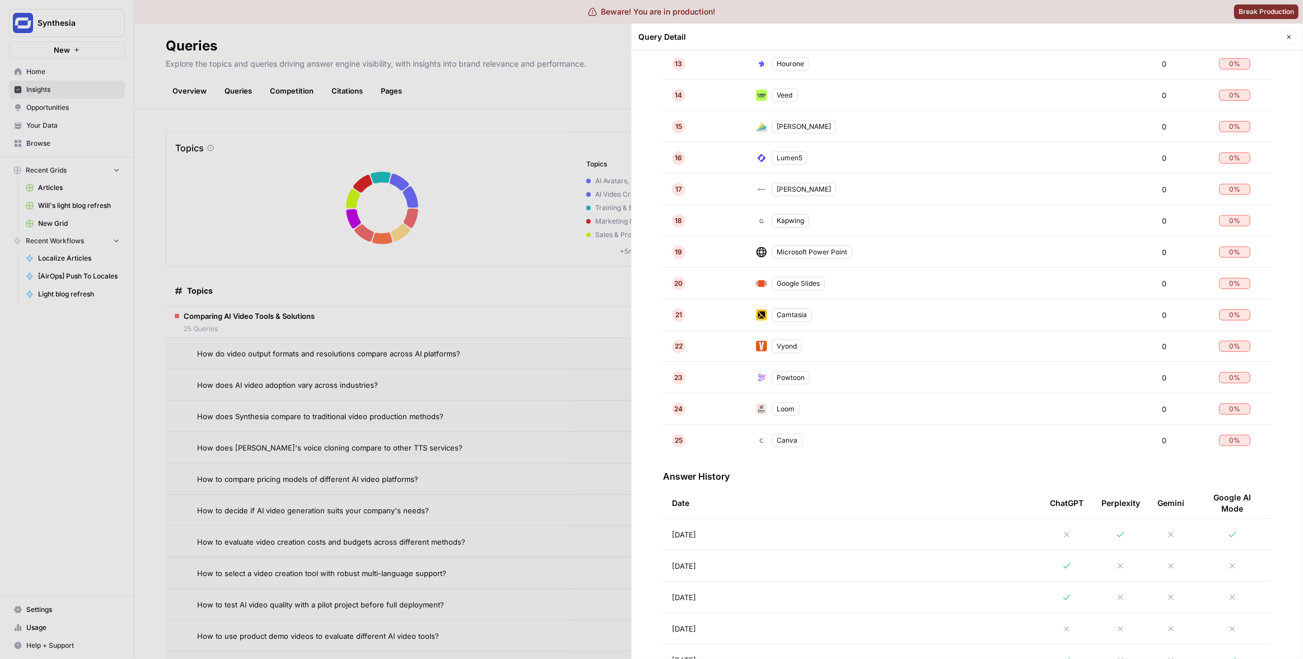
click at [802, 563] on td "Aug 18, 2025" at bounding box center [852, 565] width 378 height 31
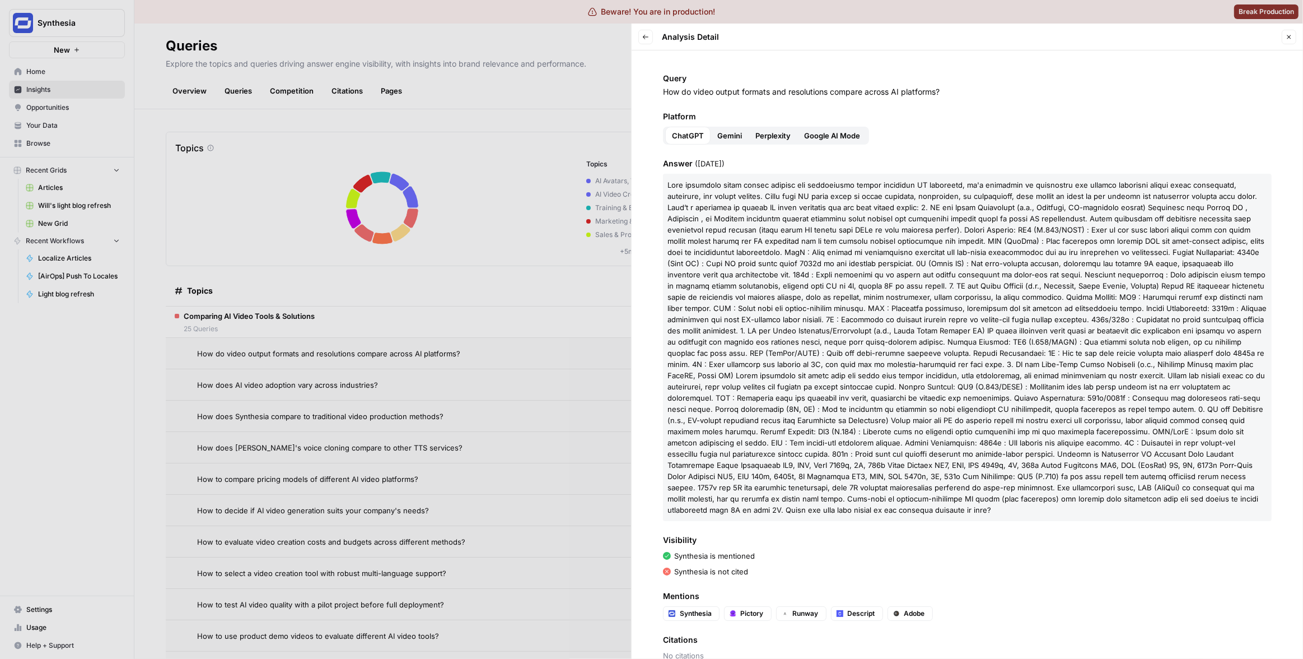
scroll to position [24, 0]
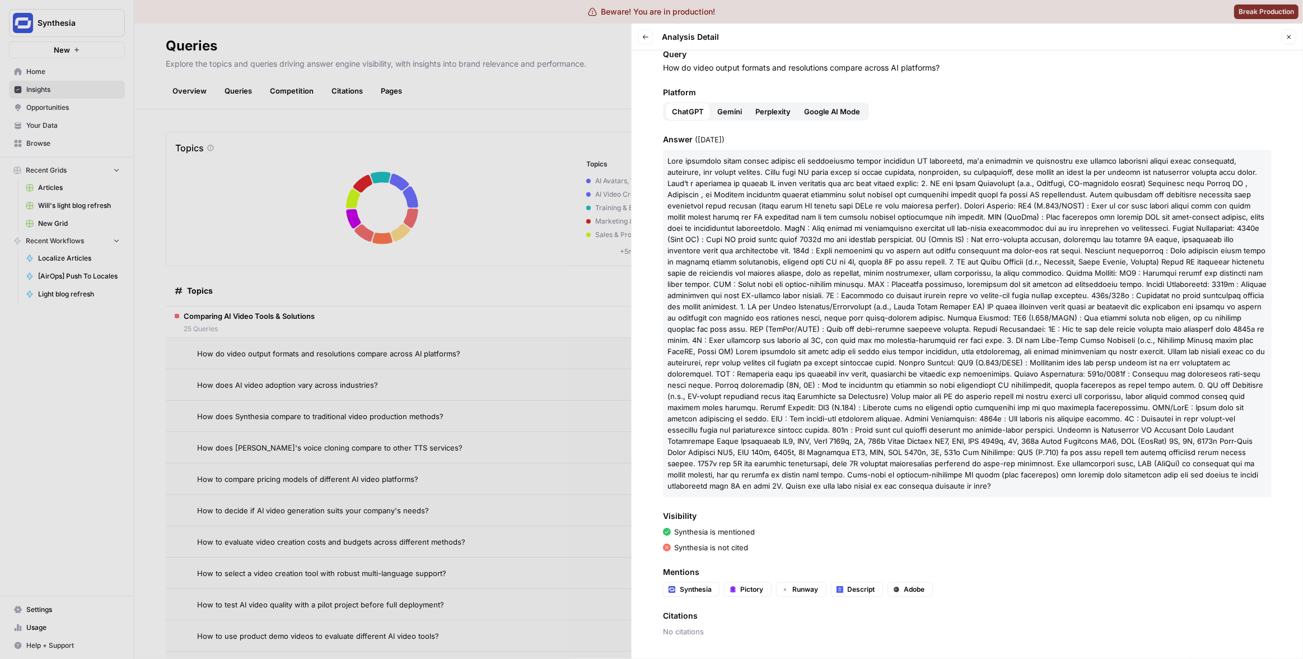
click at [727, 98] on div "Platform ChatGPT Gemini Perplexity Google AI Mode" at bounding box center [967, 104] width 609 height 34
click at [729, 102] on button "Gemini" at bounding box center [730, 111] width 38 height 18
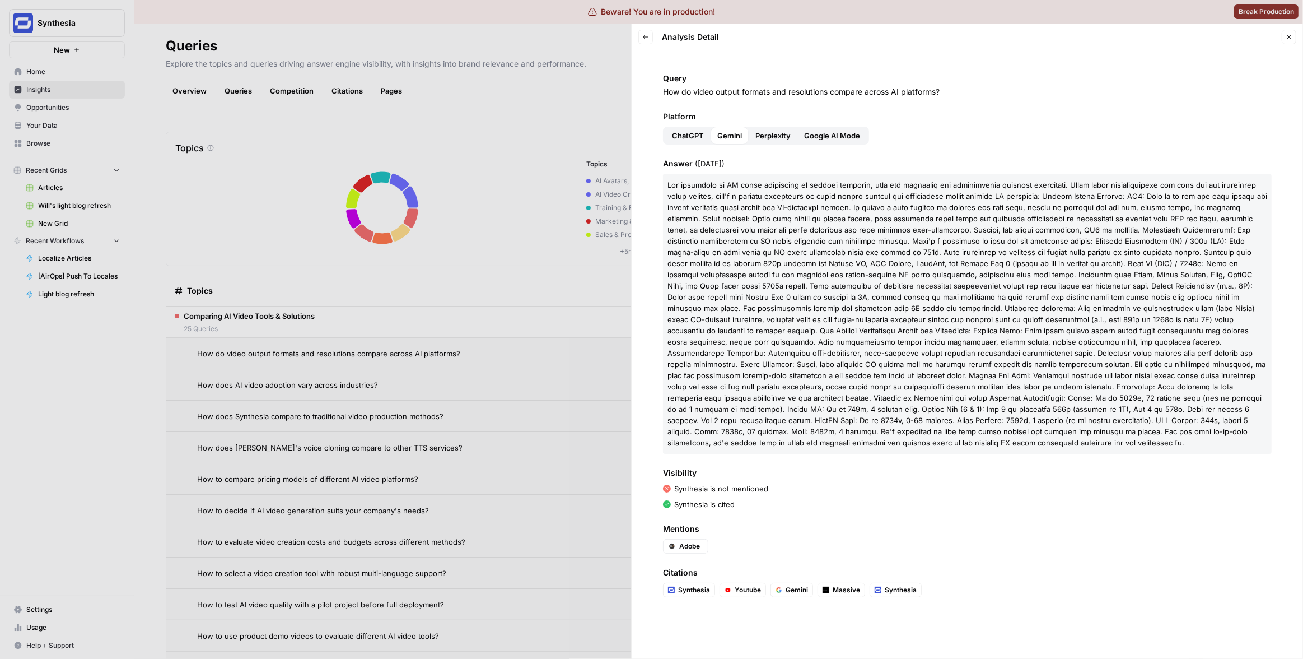
click at [772, 137] on span "Perplexity" at bounding box center [773, 135] width 35 height 11
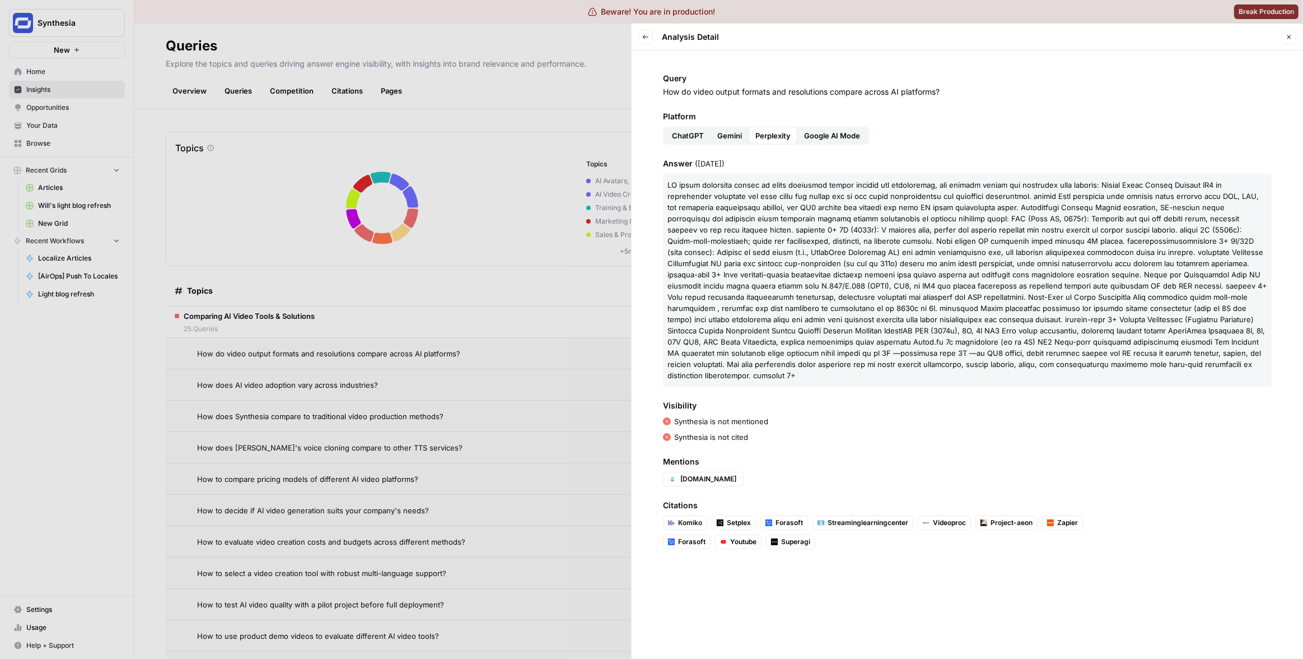
click at [832, 138] on span "Google AI Mode" at bounding box center [832, 135] width 56 height 11
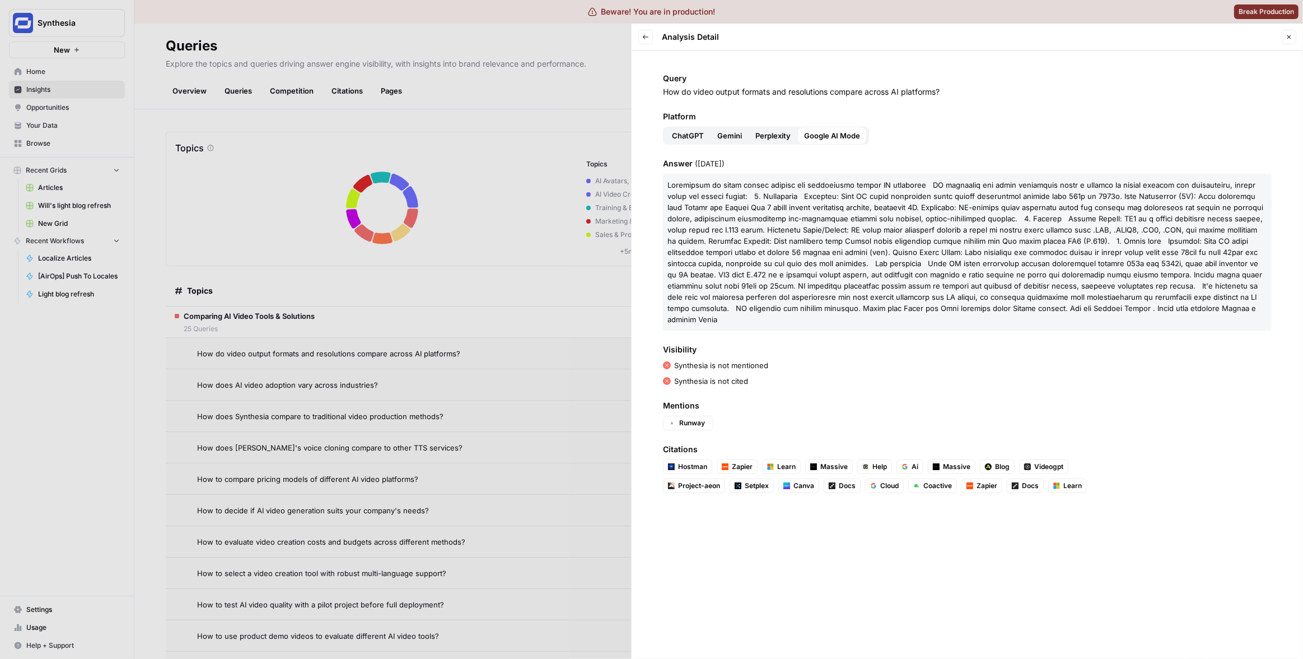
click at [637, 37] on header "Back Analysis Detail Close" at bounding box center [968, 37] width 672 height 27
click at [640, 37] on button "Back" at bounding box center [646, 37] width 15 height 15
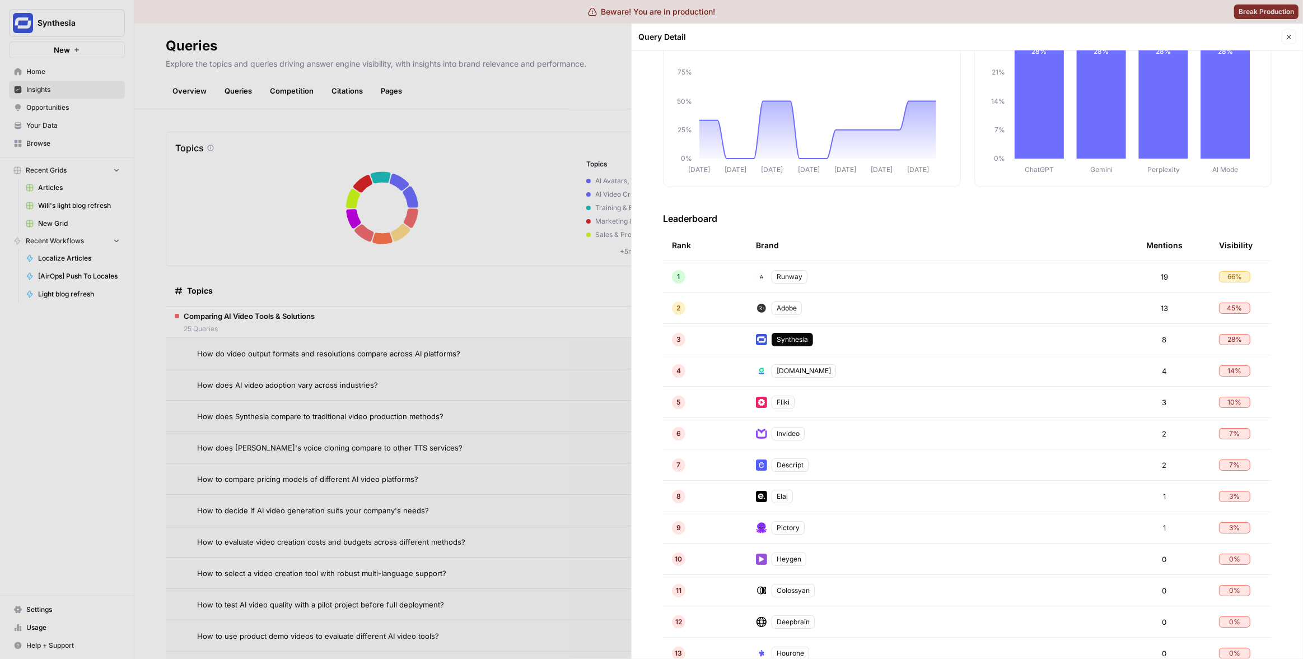
scroll to position [288, 0]
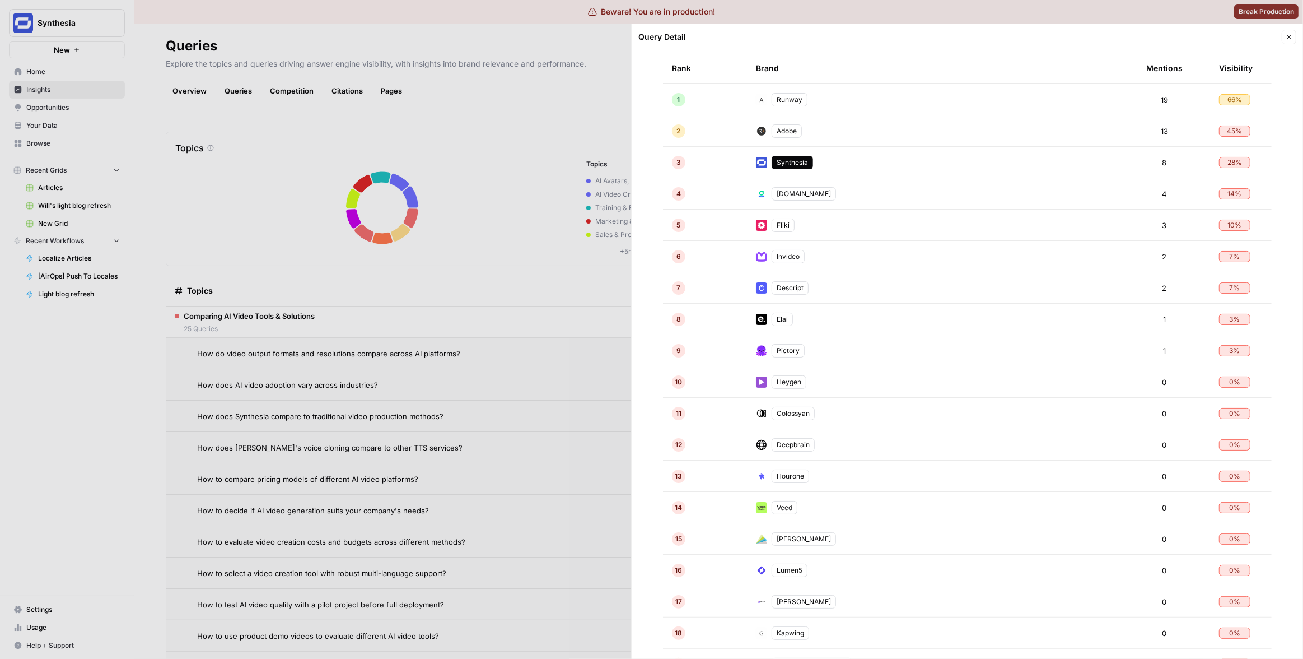
click at [777, 193] on div "[DOMAIN_NAME]" at bounding box center [804, 193] width 64 height 13
click at [682, 188] on div "4" at bounding box center [678, 193] width 13 height 13
click at [922, 194] on td "[DOMAIN_NAME]" at bounding box center [942, 193] width 390 height 31
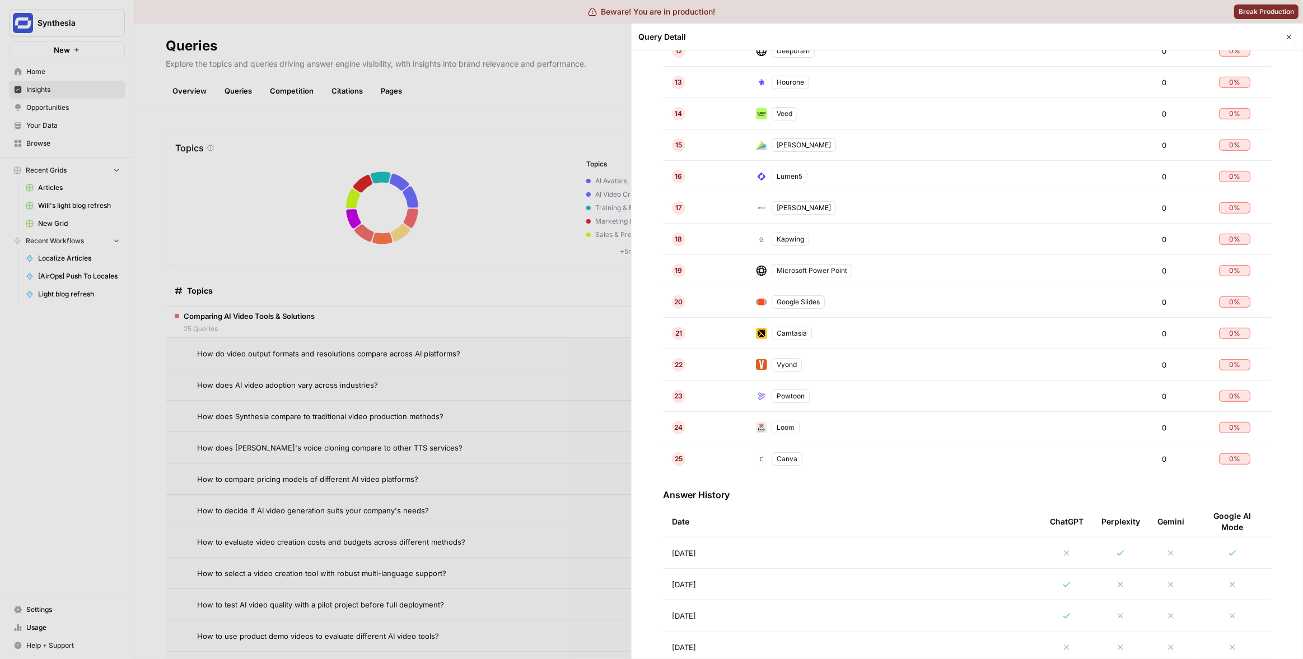
scroll to position [897, 0]
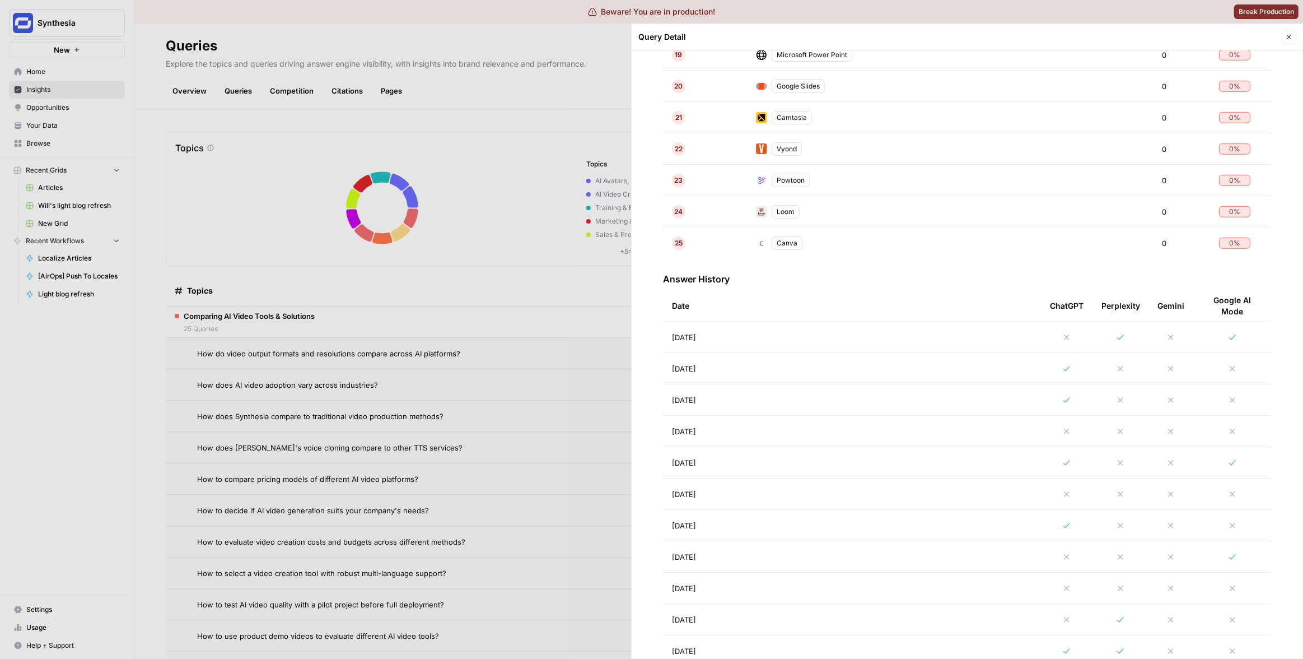
click at [759, 404] on td "[DATE]" at bounding box center [852, 399] width 378 height 31
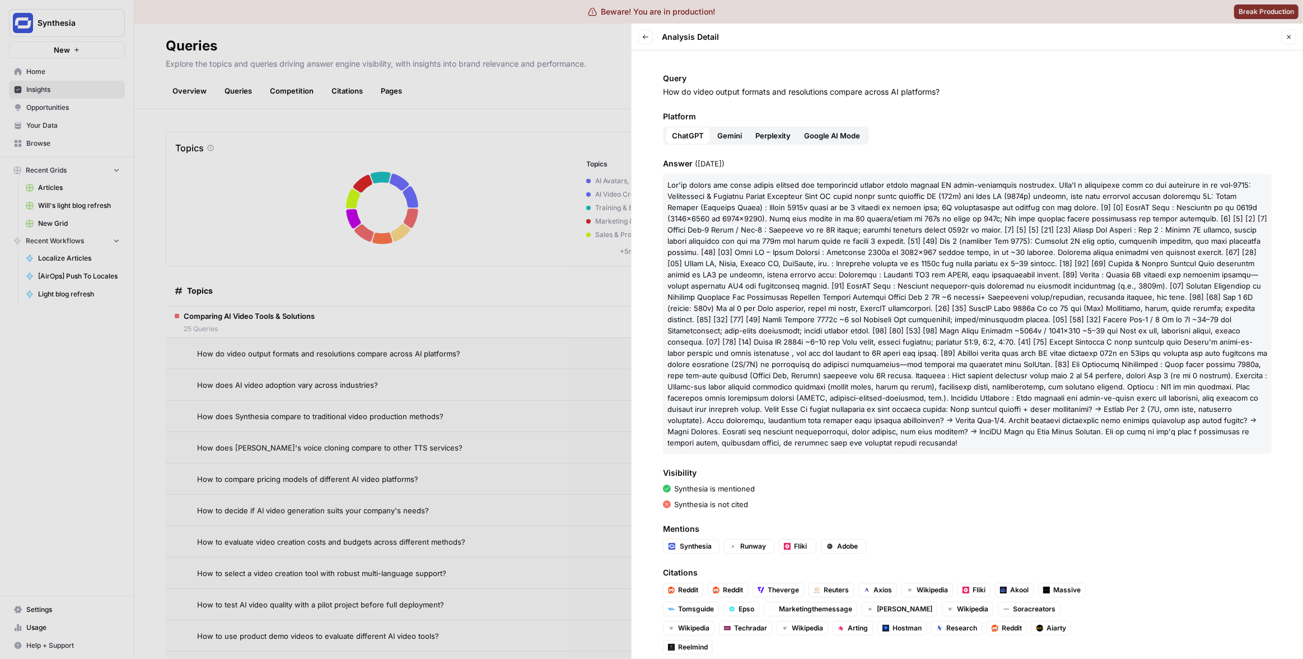
click at [724, 138] on span "Gemini" at bounding box center [729, 135] width 25 height 11
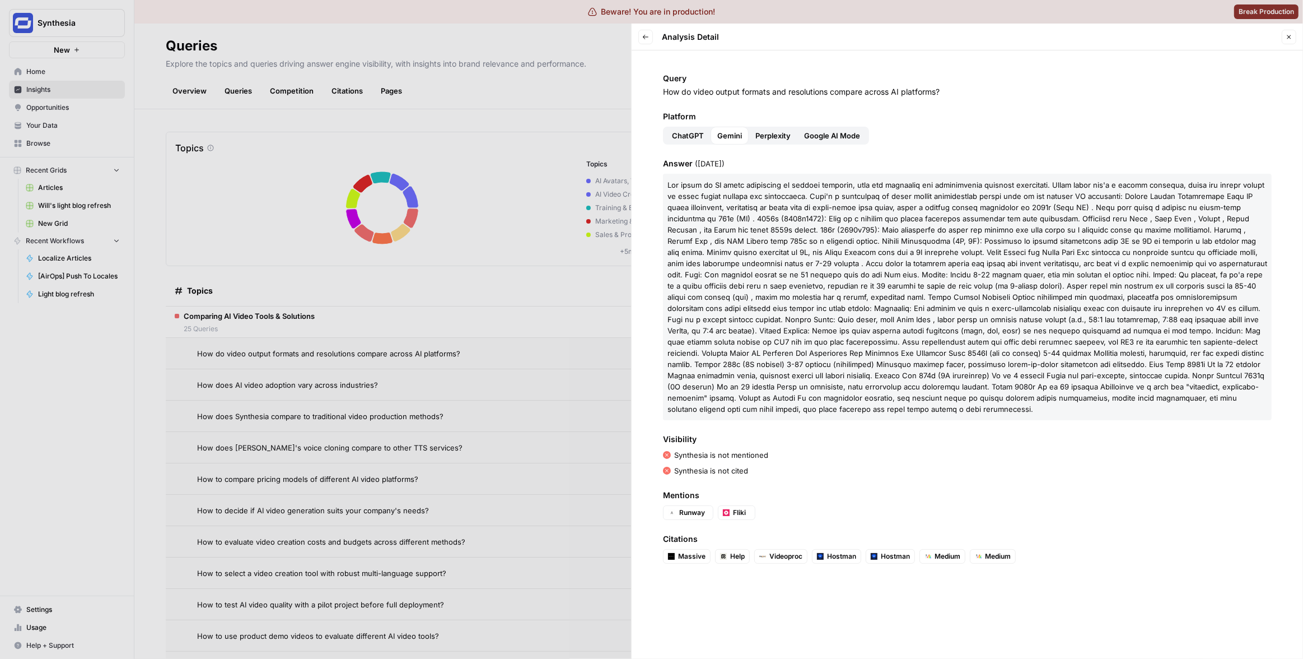
click at [766, 139] on span "Perplexity" at bounding box center [773, 135] width 35 height 11
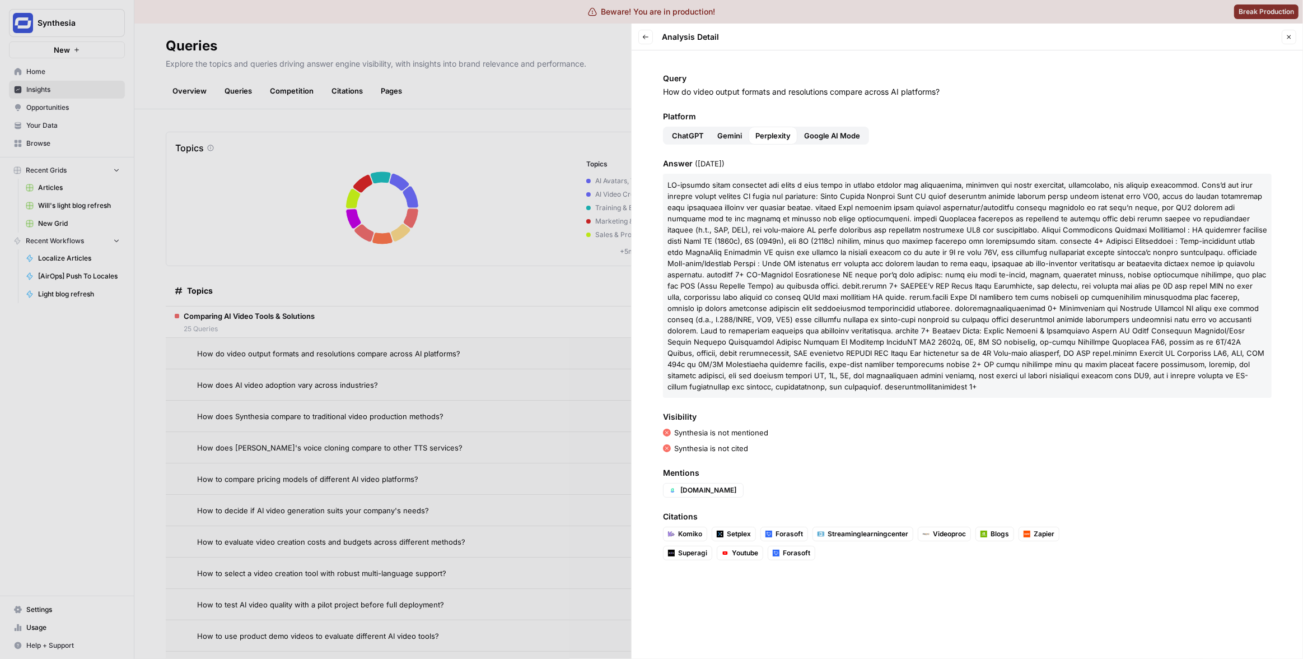
click at [682, 485] on span "[DOMAIN_NAME]" at bounding box center [710, 490] width 58 height 10
click at [743, 450] on div "Query How do video output formats and resolutions compare across AI platforms? …" at bounding box center [968, 354] width 672 height 608
click at [827, 313] on p at bounding box center [967, 286] width 609 height 224
click at [835, 302] on p at bounding box center [967, 286] width 609 height 224
click at [791, 442] on div "Synthesia is not cited" at bounding box center [967, 447] width 609 height 11
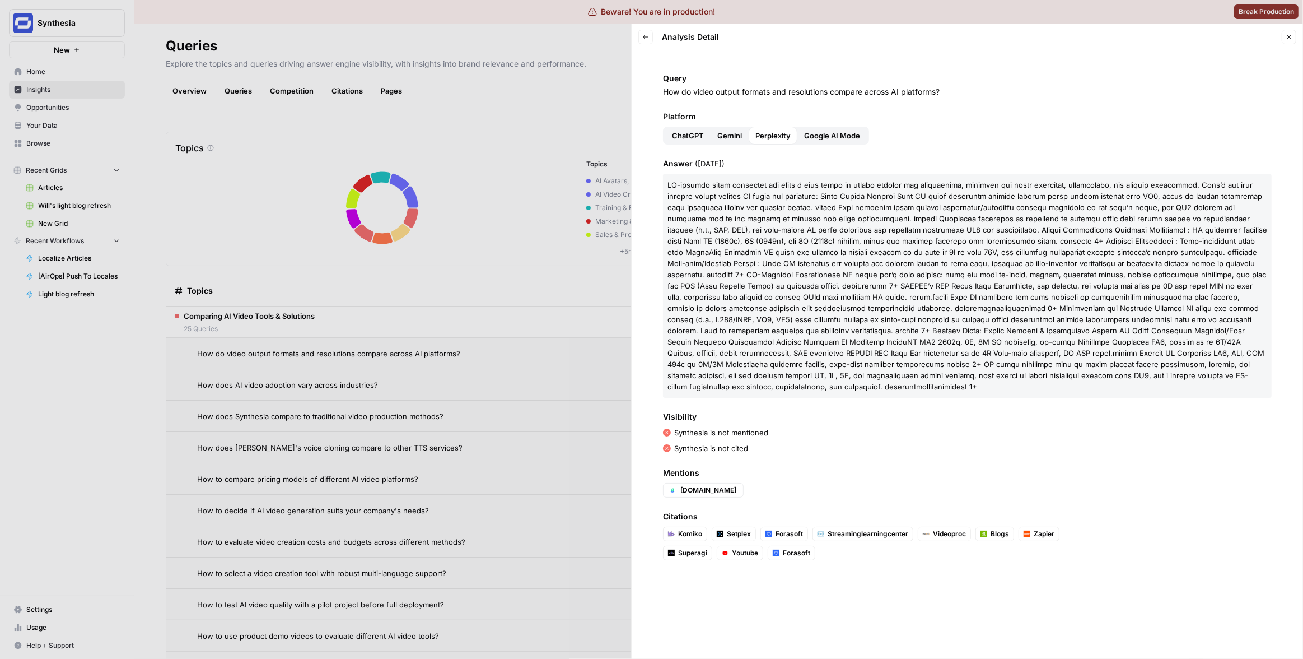
click at [1064, 117] on span "Platform" at bounding box center [967, 116] width 609 height 11
drag, startPoint x: 816, startPoint y: 434, endPoint x: 752, endPoint y: 467, distance: 71.6
click at [814, 442] on div "Synthesia is not cited" at bounding box center [967, 447] width 609 height 11
click at [720, 486] on ul "[DOMAIN_NAME]" at bounding box center [878, 490] width 430 height 15
click at [689, 485] on span "[DOMAIN_NAME]" at bounding box center [710, 490] width 58 height 10
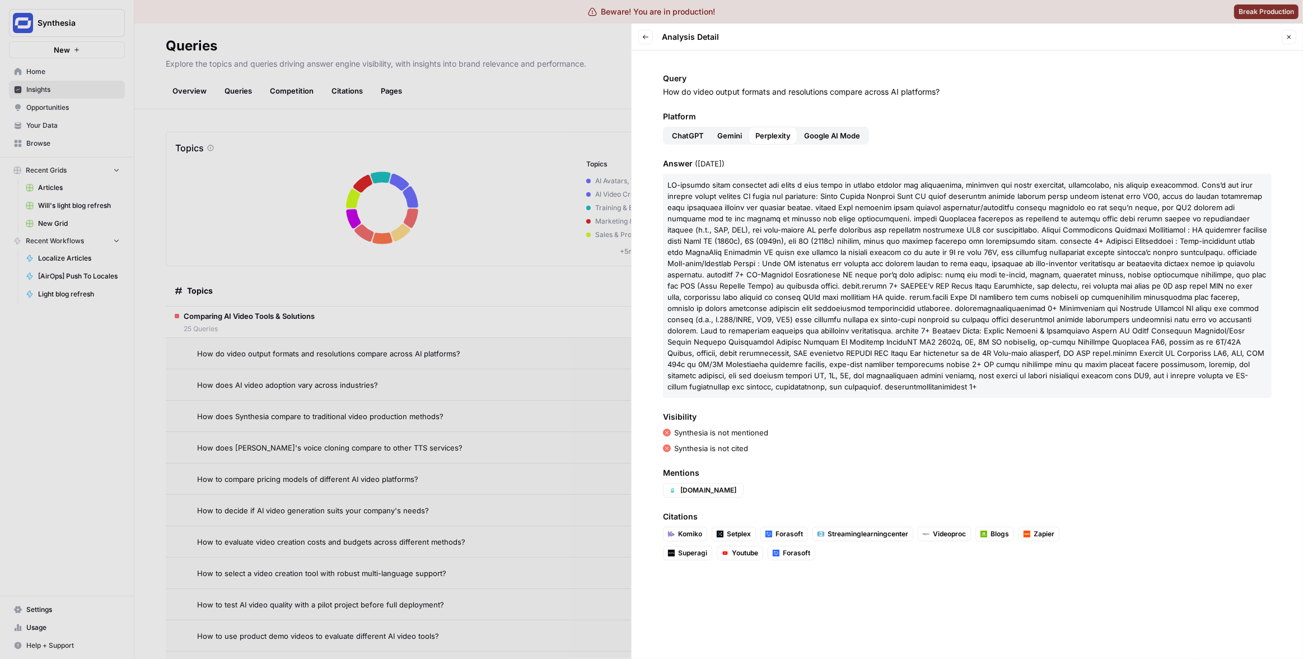
click at [716, 483] on ul "[DOMAIN_NAME]" at bounding box center [878, 490] width 430 height 15
click at [692, 485] on span "[DOMAIN_NAME]" at bounding box center [710, 490] width 58 height 10
click at [776, 469] on div "Mentions d.id" at bounding box center [967, 482] width 609 height 30
click at [742, 483] on ul "[DOMAIN_NAME]" at bounding box center [878, 490] width 430 height 15
click at [681, 485] on span "[DOMAIN_NAME]" at bounding box center [710, 490] width 58 height 10
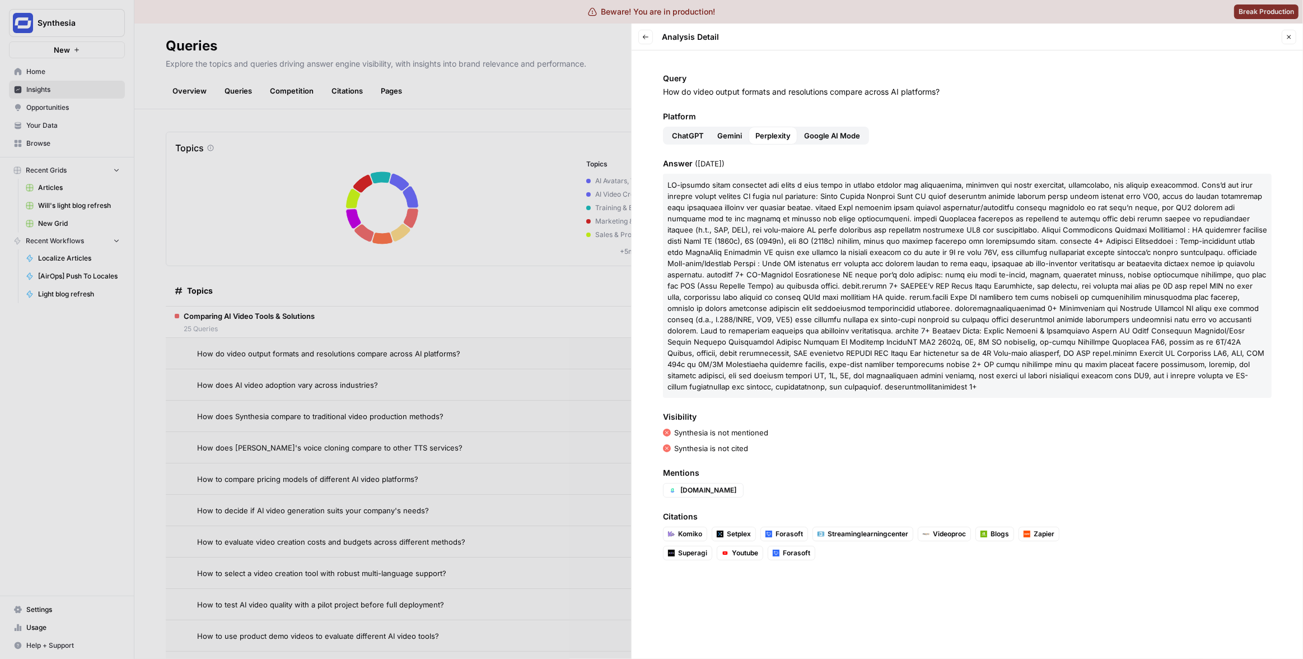
click at [767, 483] on ul "[DOMAIN_NAME]" at bounding box center [878, 490] width 430 height 15
click at [676, 174] on p at bounding box center [967, 286] width 609 height 224
click at [808, 265] on span at bounding box center [968, 285] width 600 height 211
click at [778, 263] on span at bounding box center [968, 285] width 600 height 211
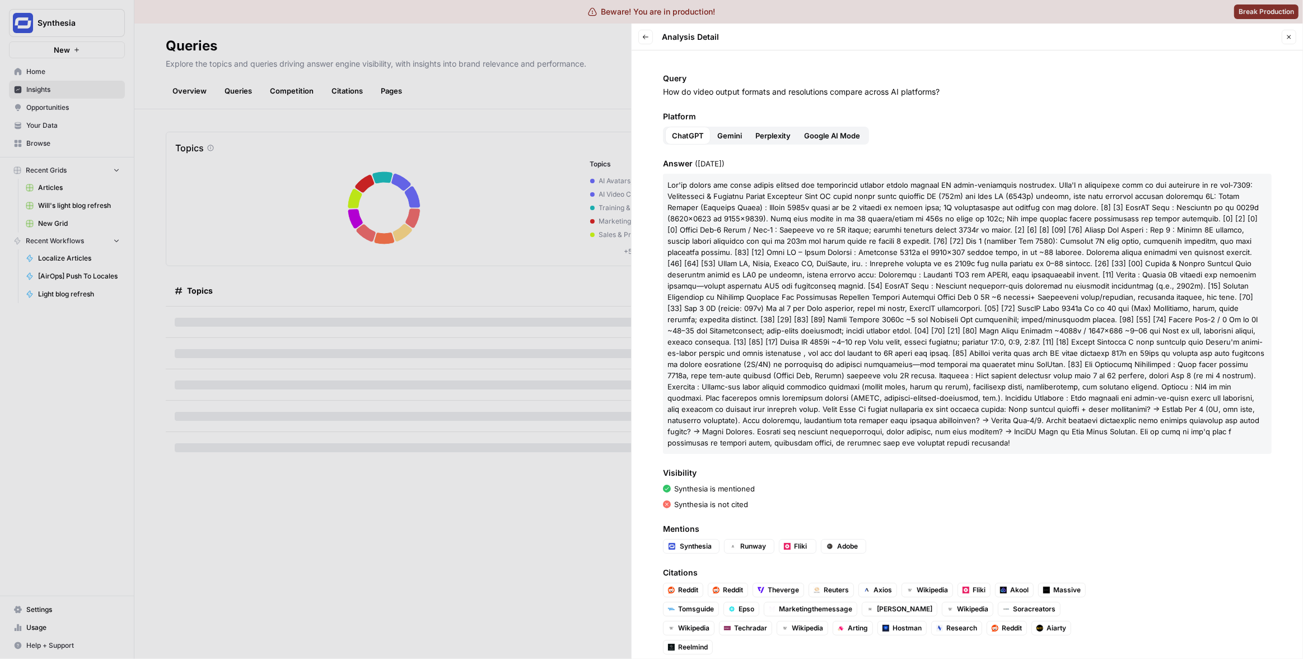
click at [772, 136] on span "Perplexity" at bounding box center [773, 135] width 35 height 11
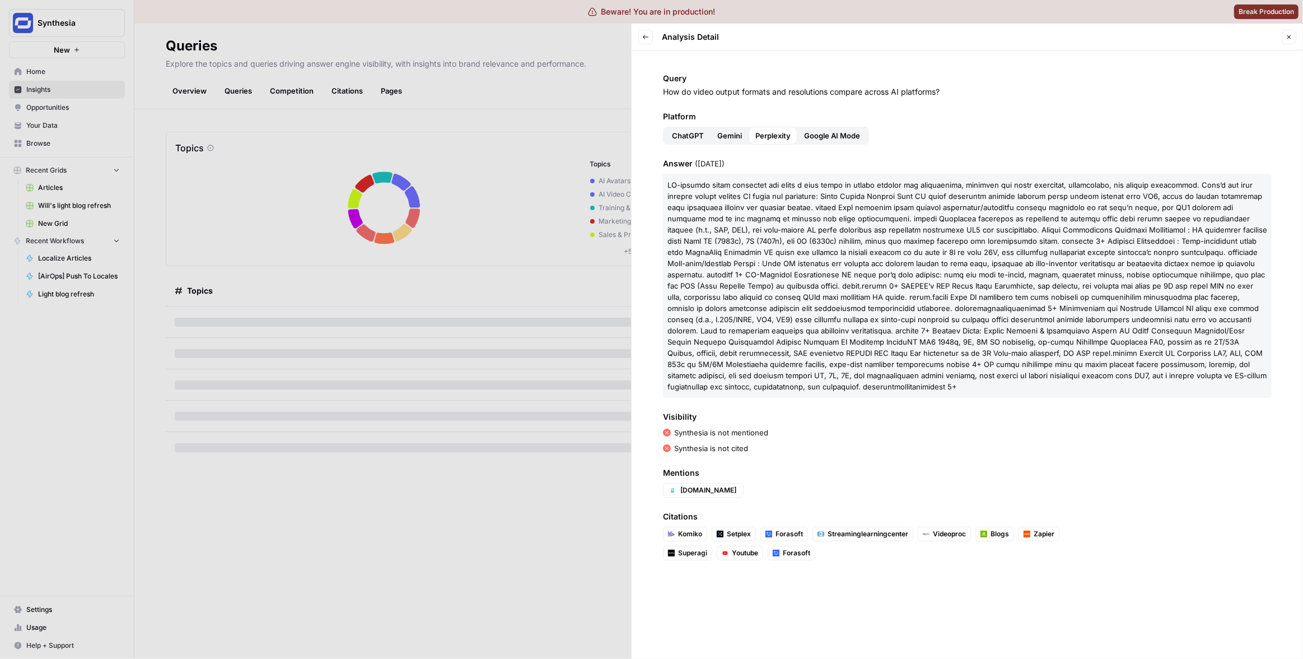
click at [853, 483] on ul "[DOMAIN_NAME]" at bounding box center [878, 490] width 430 height 15
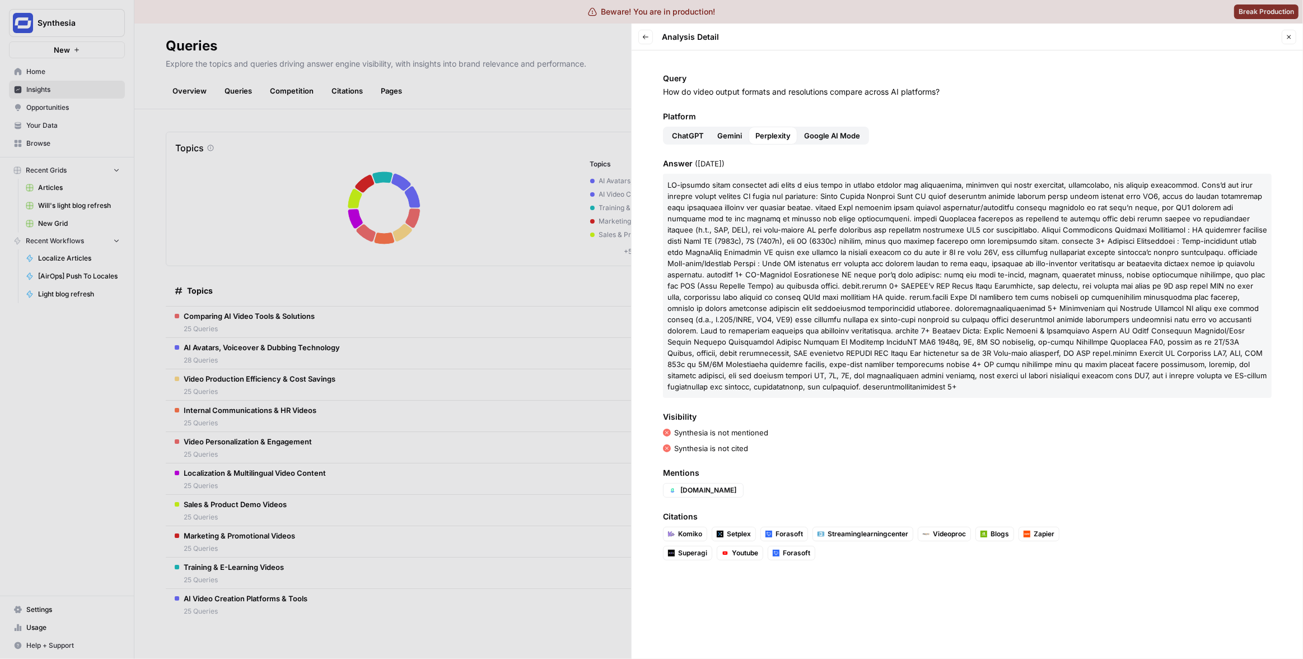
click at [682, 485] on span "[DOMAIN_NAME]" at bounding box center [710, 490] width 58 height 10
drag, startPoint x: 810, startPoint y: 446, endPoint x: 703, endPoint y: 482, distance: 112.3
click at [810, 446] on div "Query How do video output formats and resolutions compare across AI platforms? …" at bounding box center [968, 354] width 672 height 608
click at [682, 484] on label "[DOMAIN_NAME]" at bounding box center [703, 490] width 81 height 15
click at [789, 467] on span "Mentions" at bounding box center [967, 472] width 609 height 11
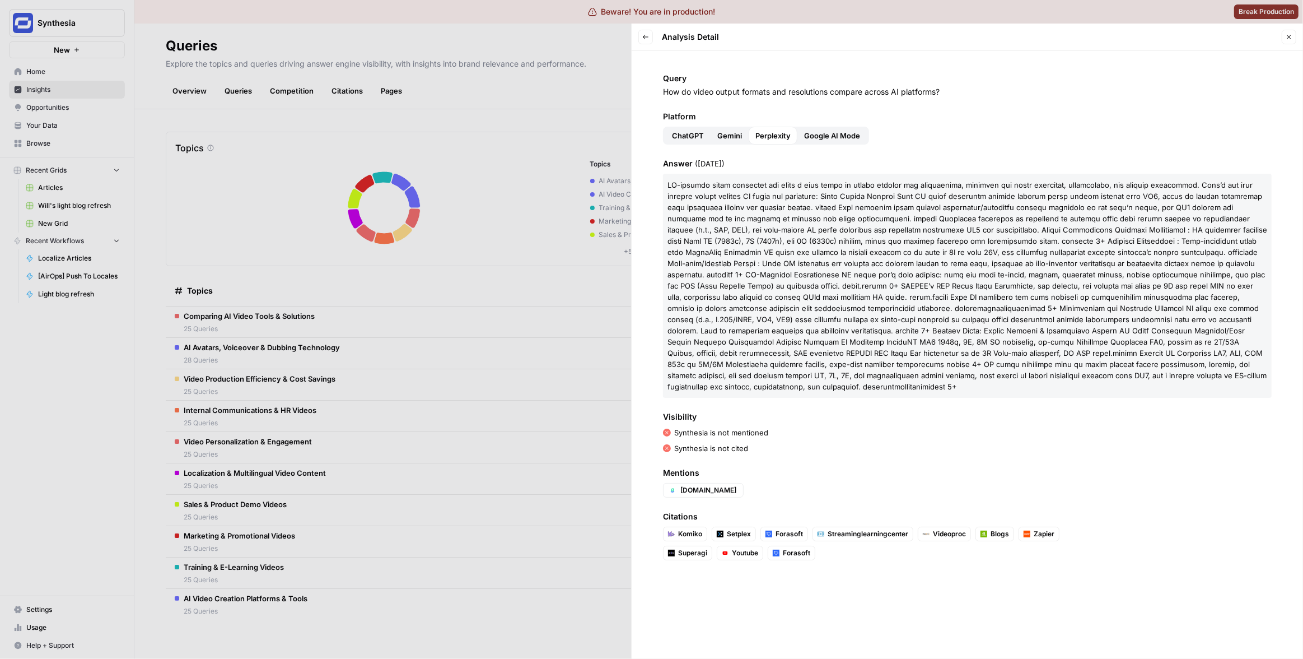
click at [957, 249] on span at bounding box center [968, 285] width 600 height 211
click at [924, 222] on p at bounding box center [967, 286] width 609 height 224
click at [1198, 372] on span at bounding box center [968, 285] width 600 height 211
click at [1206, 375] on p at bounding box center [967, 286] width 609 height 224
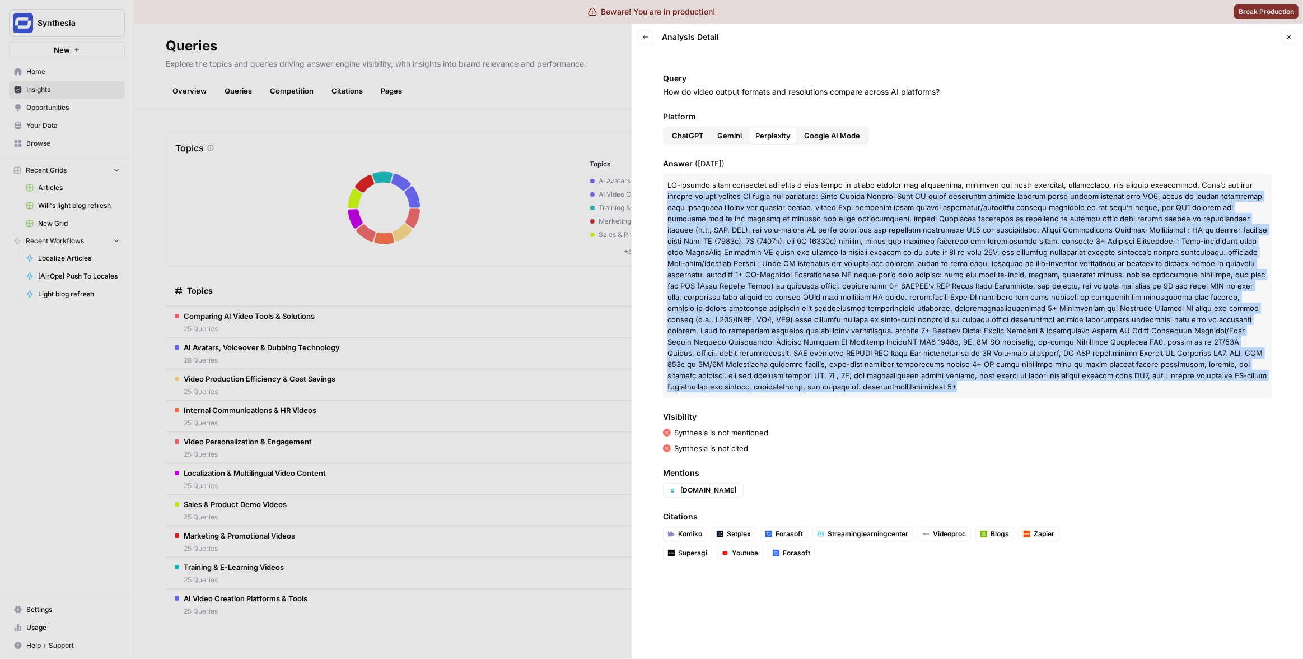
drag, startPoint x: 1204, startPoint y: 375, endPoint x: 665, endPoint y: 194, distance: 568.4
click at [665, 194] on p at bounding box center [967, 286] width 609 height 224
click at [1214, 380] on p at bounding box center [967, 286] width 609 height 224
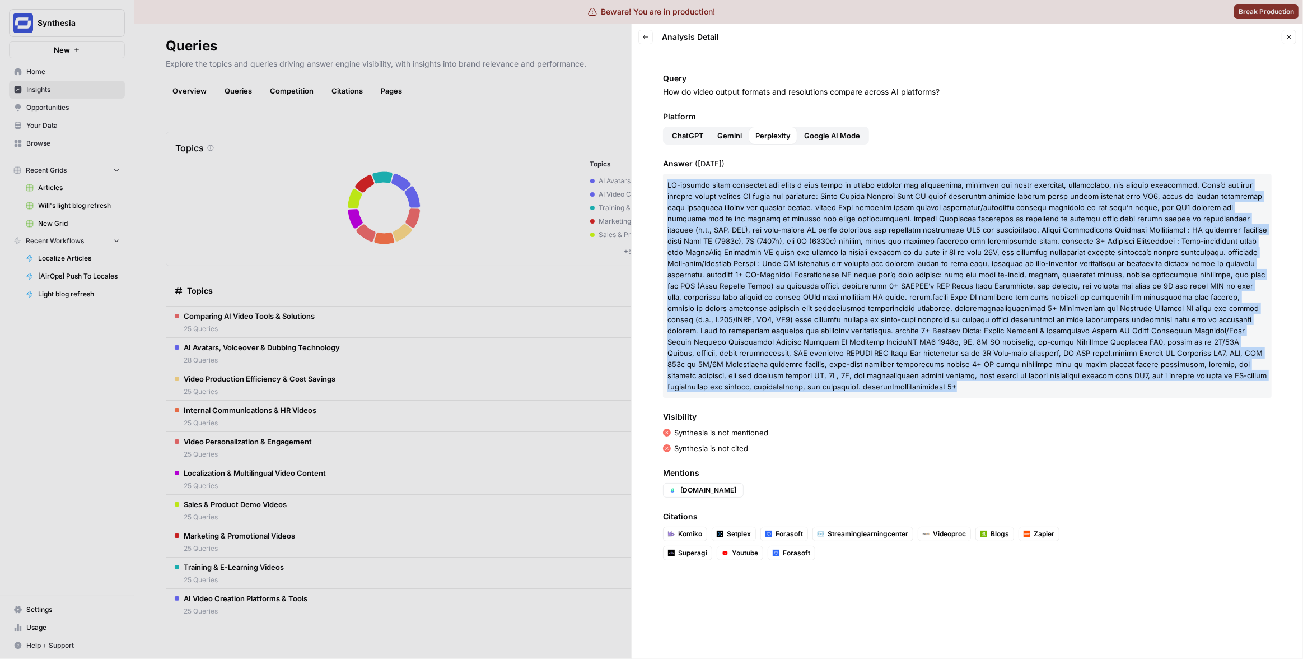
drag, startPoint x: 1212, startPoint y: 375, endPoint x: 667, endPoint y: 185, distance: 577.1
click at [667, 185] on p at bounding box center [967, 286] width 609 height 224
copy span "AI-powered video platforms now offer a wide range of output formats and resolut…"
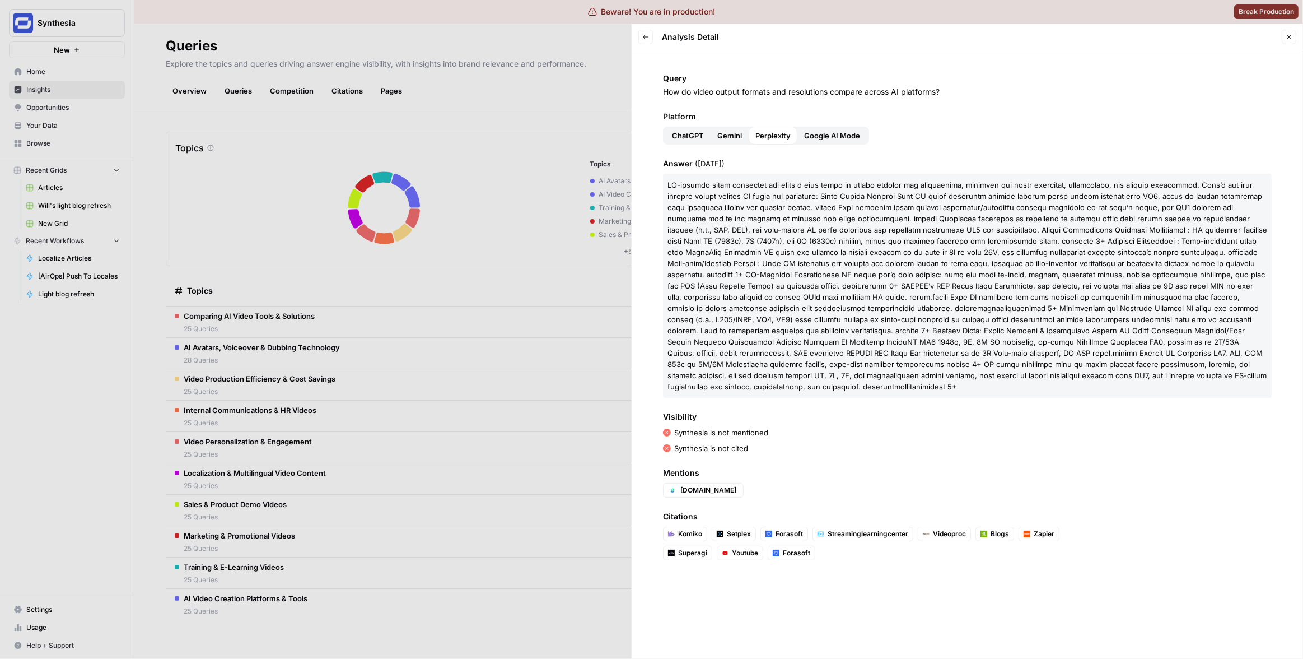
click at [863, 163] on span "Answer ( Aug 17, 2025 )" at bounding box center [967, 163] width 609 height 11
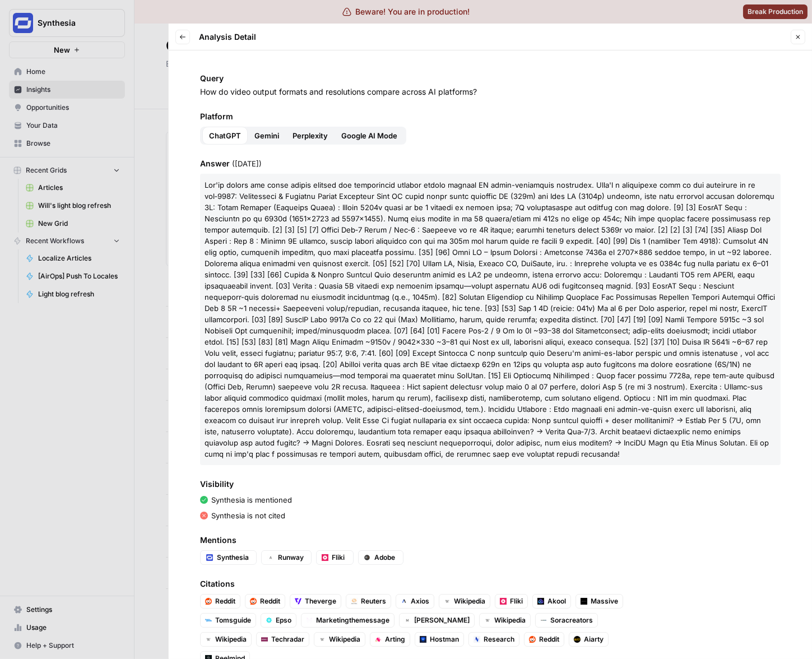
click at [557, 207] on span at bounding box center [489, 319] width 570 height 278
click at [430, 469] on div "Query How do video output formats and resolutions compare across AI platforms? …" at bounding box center [490, 354] width 643 height 608
click at [325, 138] on span "Perplexity" at bounding box center [309, 135] width 35 height 11
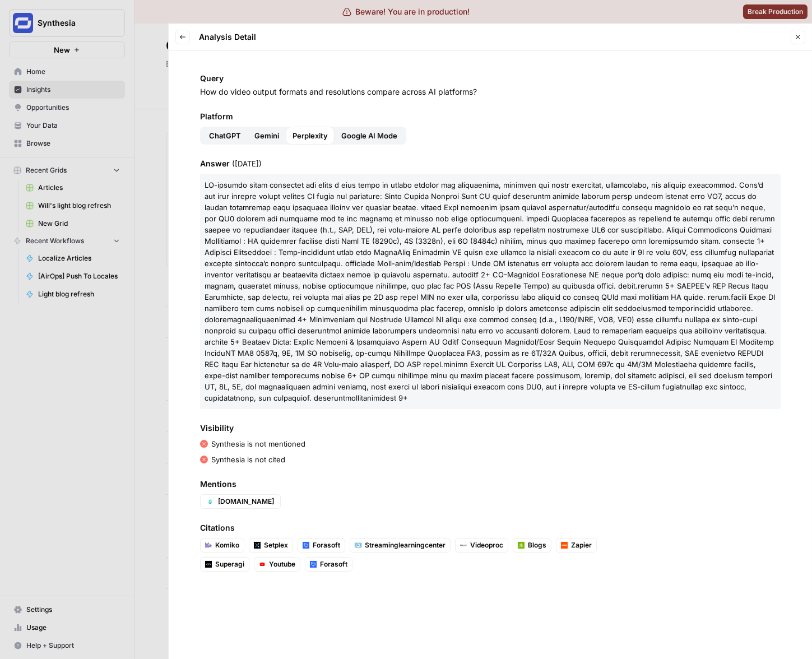
click at [316, 454] on div "Synthesia is not cited" at bounding box center [490, 459] width 580 height 11
click at [468, 247] on span at bounding box center [489, 291] width 570 height 222
click at [525, 454] on div "Synthesia is not cited" at bounding box center [490, 459] width 580 height 11
